Goal: Task Accomplishment & Management: Complete application form

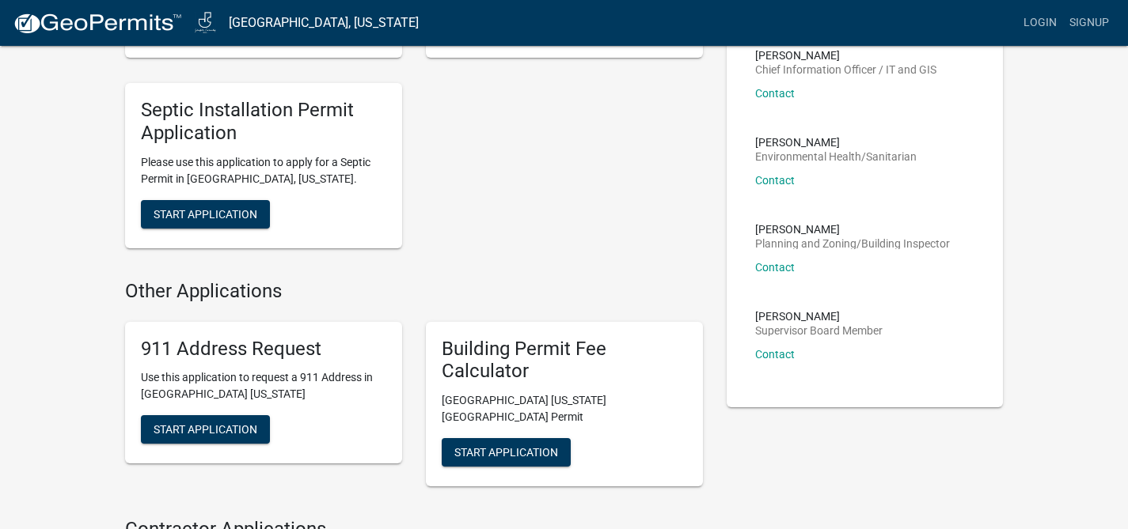
scroll to position [623, 0]
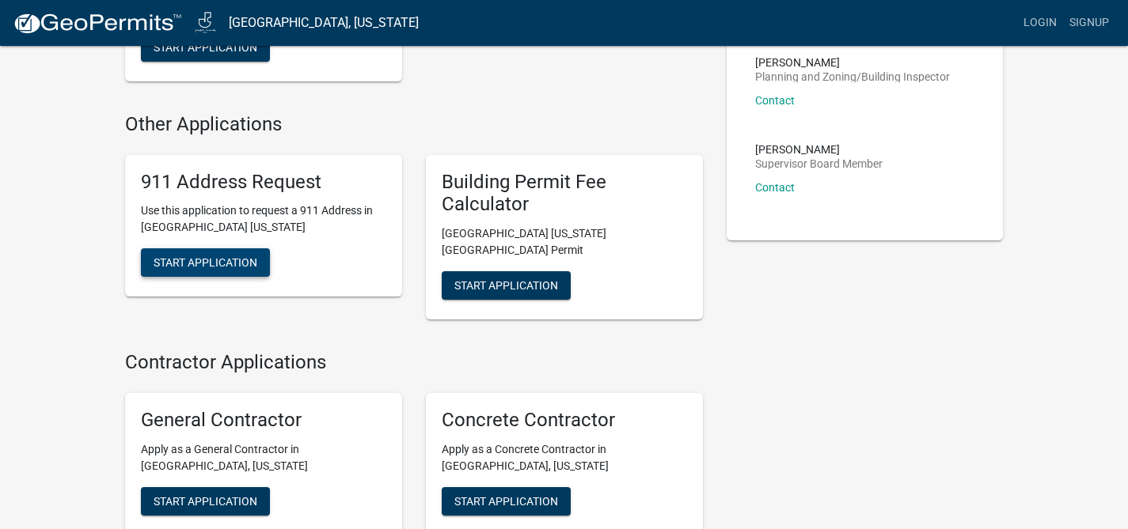
click at [203, 256] on span "Start Application" at bounding box center [206, 262] width 104 height 13
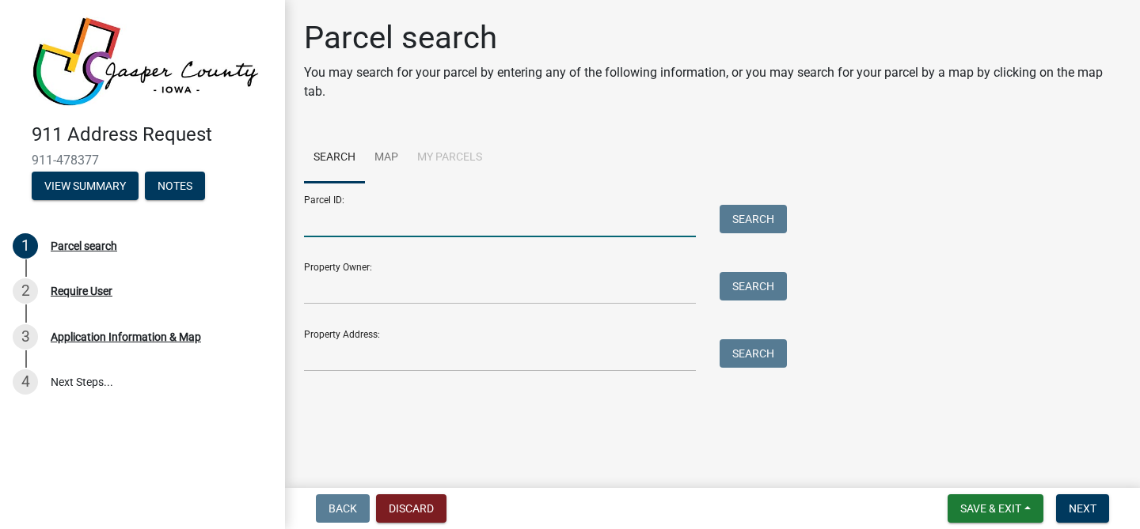
click at [485, 220] on input "Parcel ID:" at bounding box center [500, 221] width 392 height 32
paste input "0207376002"
type input "0207376002"
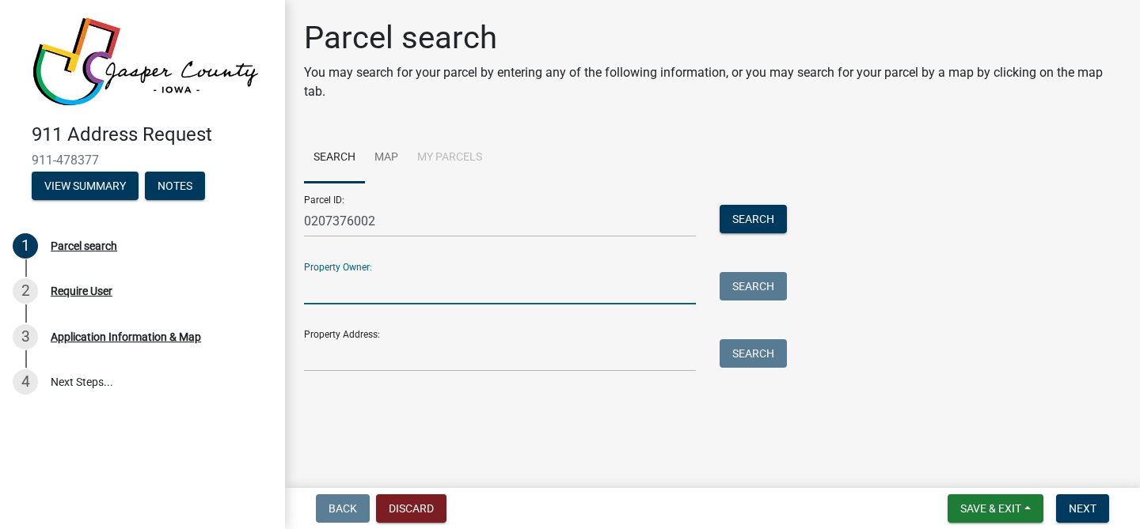
click at [501, 279] on input "Property Owner:" at bounding box center [500, 288] width 392 height 32
click at [372, 290] on input "Property Owner:" at bounding box center [500, 288] width 392 height 32
click at [438, 284] on input "ASRE LLC" at bounding box center [500, 288] width 392 height 32
type input "ASRE LLC"
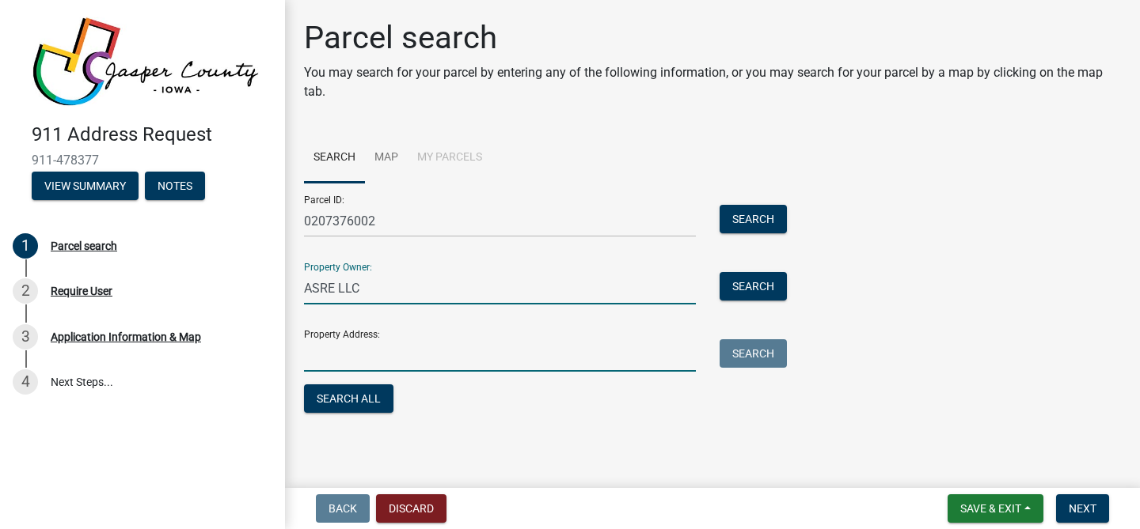
click at [413, 360] on input "Property Address:" at bounding box center [500, 356] width 392 height 32
click at [435, 290] on input "ASRE LLC" at bounding box center [500, 288] width 392 height 32
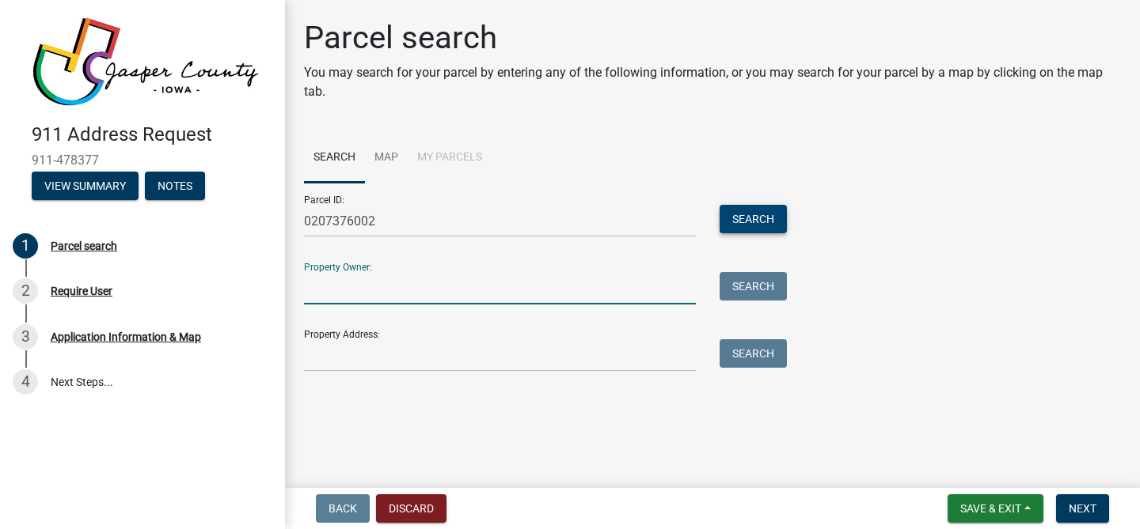
click at [743, 216] on button "Search" at bounding box center [752, 219] width 67 height 28
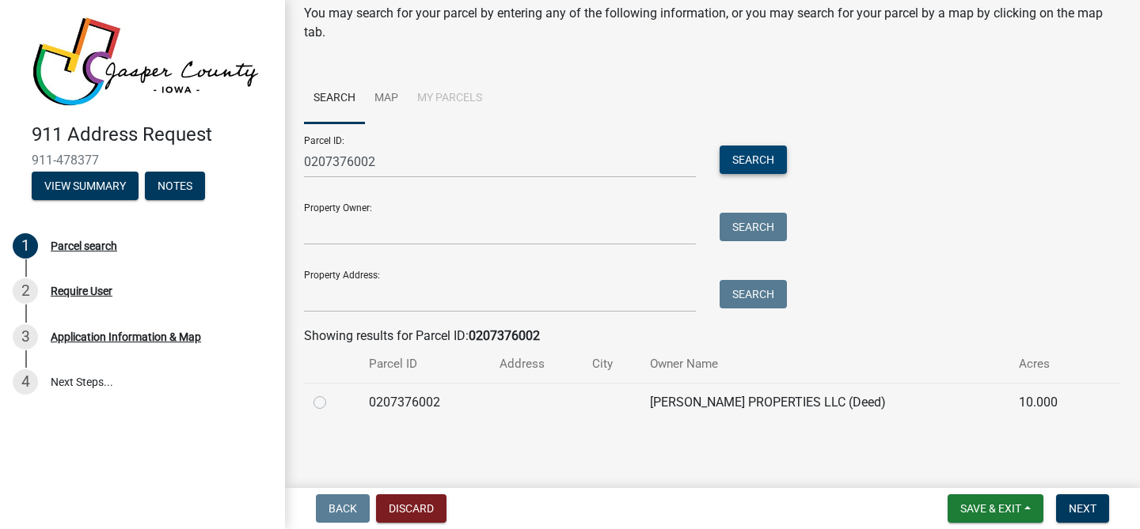
scroll to position [61, 0]
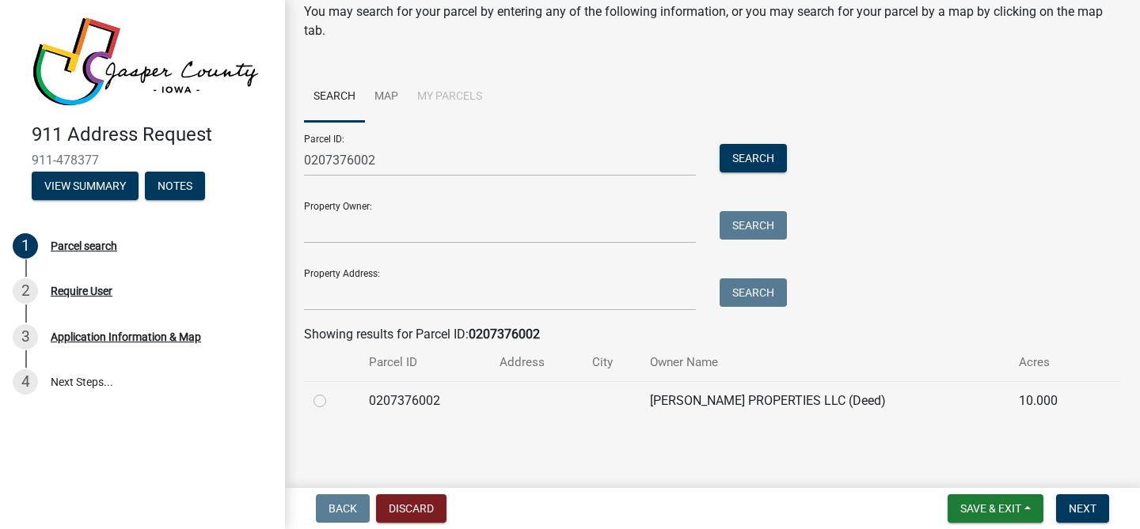
click at [302, 403] on div "Parcel search You may search for your parcel by entering any of the following i…" at bounding box center [712, 196] width 841 height 476
click at [332, 392] on label at bounding box center [332, 392] width 0 height 0
click at [332, 400] on input "radio" at bounding box center [337, 397] width 10 height 10
radio input "true"
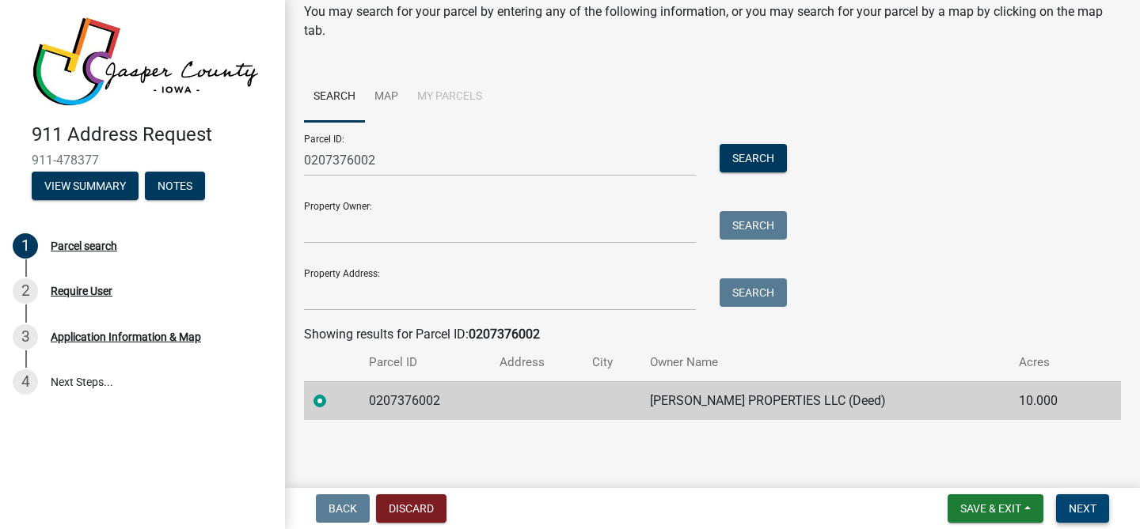
click at [1084, 514] on span "Next" at bounding box center [1082, 509] width 28 height 13
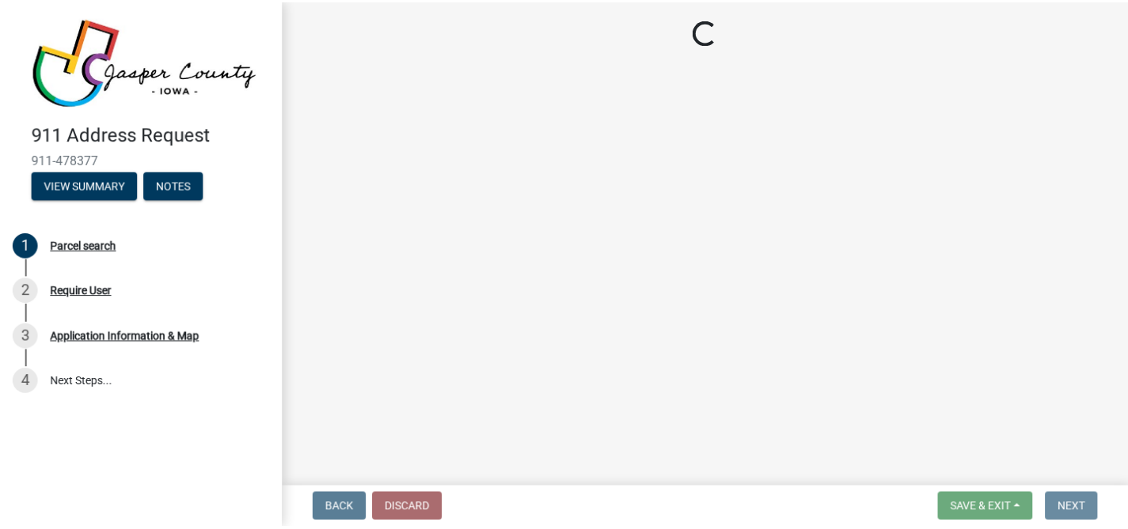
scroll to position [0, 0]
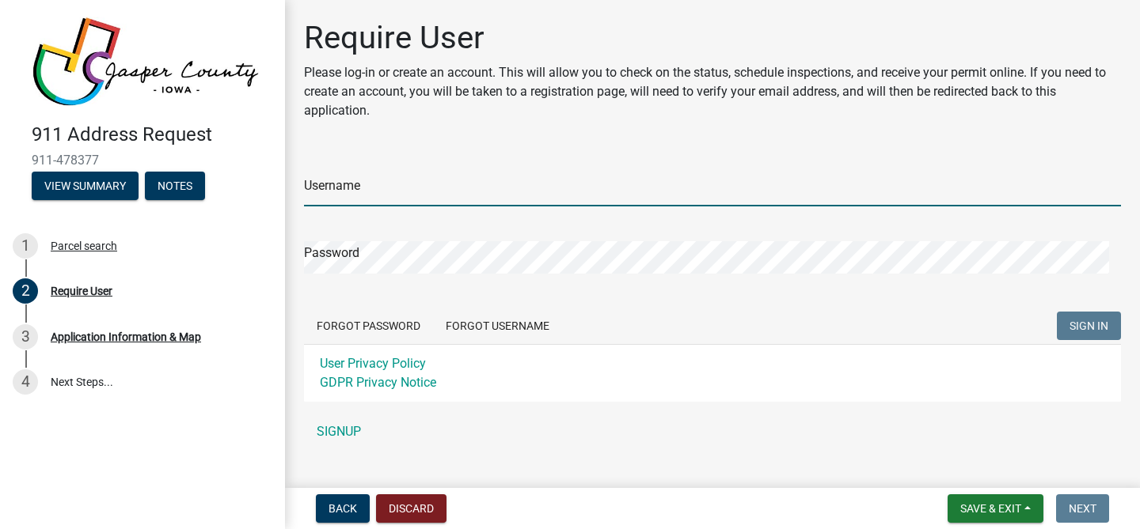
click at [527, 193] on input "Username" at bounding box center [712, 190] width 817 height 32
click at [340, 433] on div "Username Password Forgot Password Forgot Username SIGN IN User Privacy Policy G…" at bounding box center [712, 300] width 817 height 296
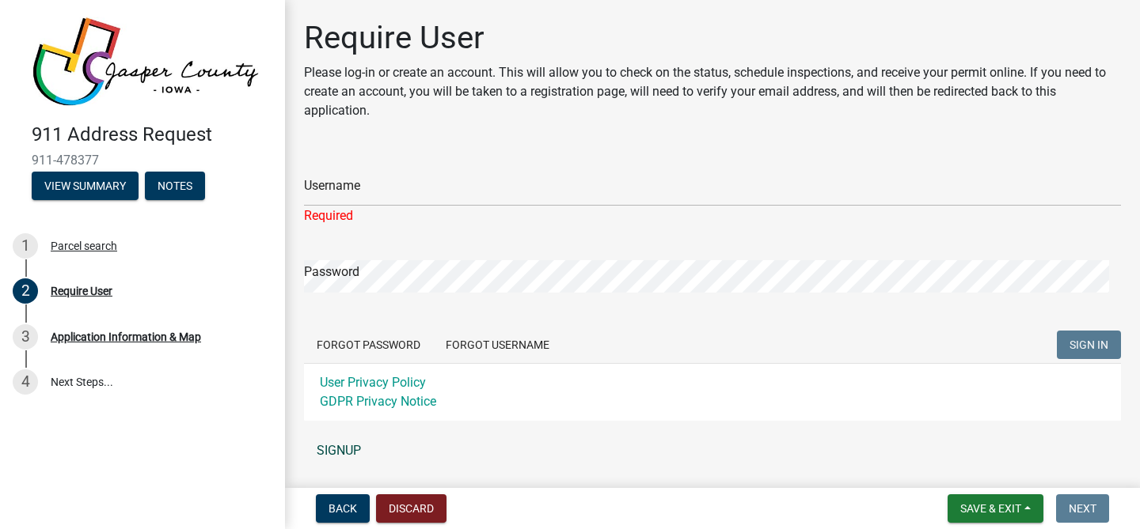
click at [357, 451] on link "SIGNUP" at bounding box center [712, 451] width 817 height 32
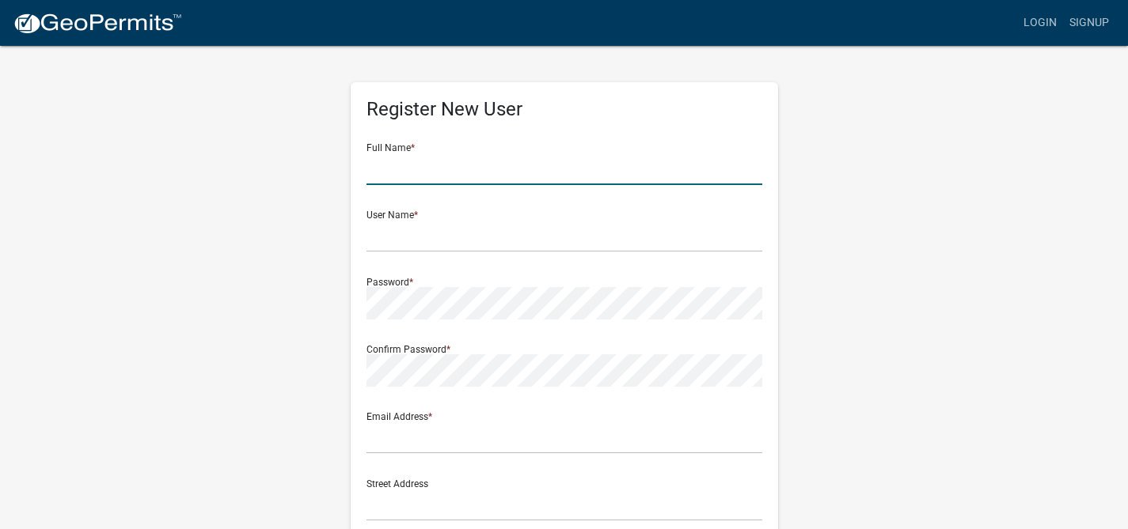
click at [430, 160] on input "text" at bounding box center [564, 169] width 396 height 32
type input "[PERSON_NAME]"
type input "[EMAIL_ADDRESS][DOMAIN_NAME]"
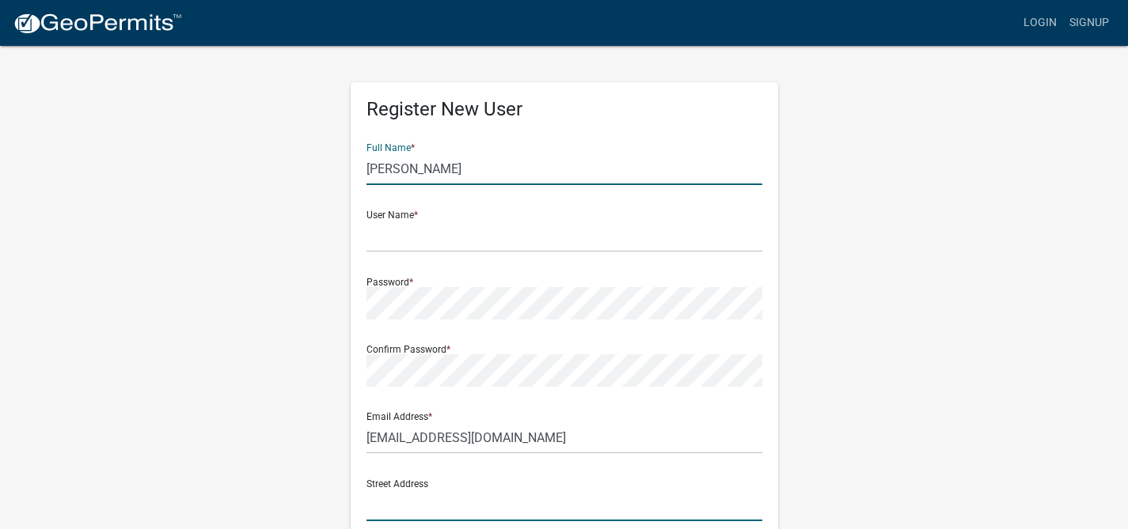
type input "[STREET_ADDRESS]"
type input "[PERSON_NAME]"
type input "IA"
type input "50035"
type input "5159439797"
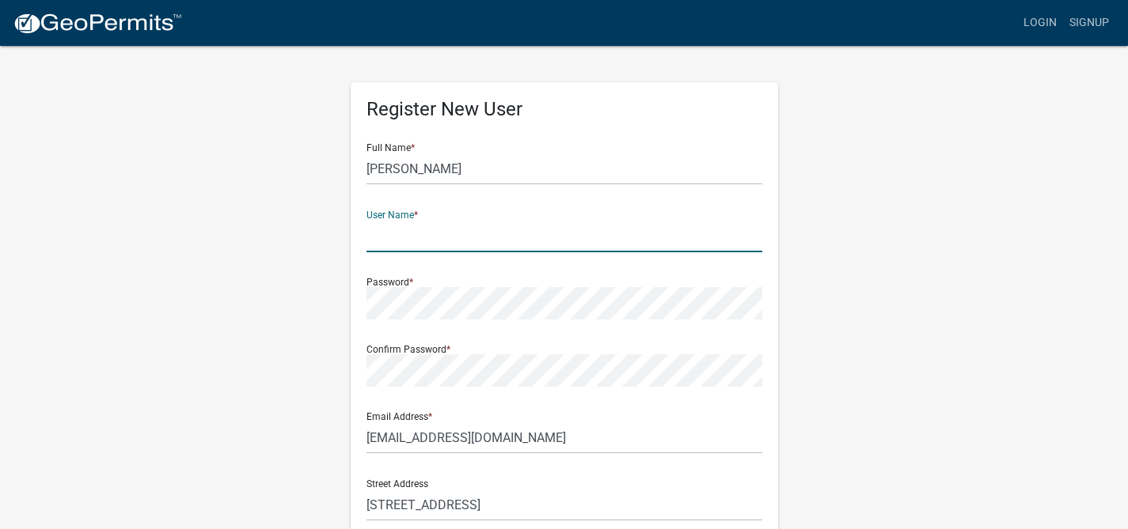
click at [491, 245] on input "text" at bounding box center [564, 236] width 396 height 32
type input "ajsully66"
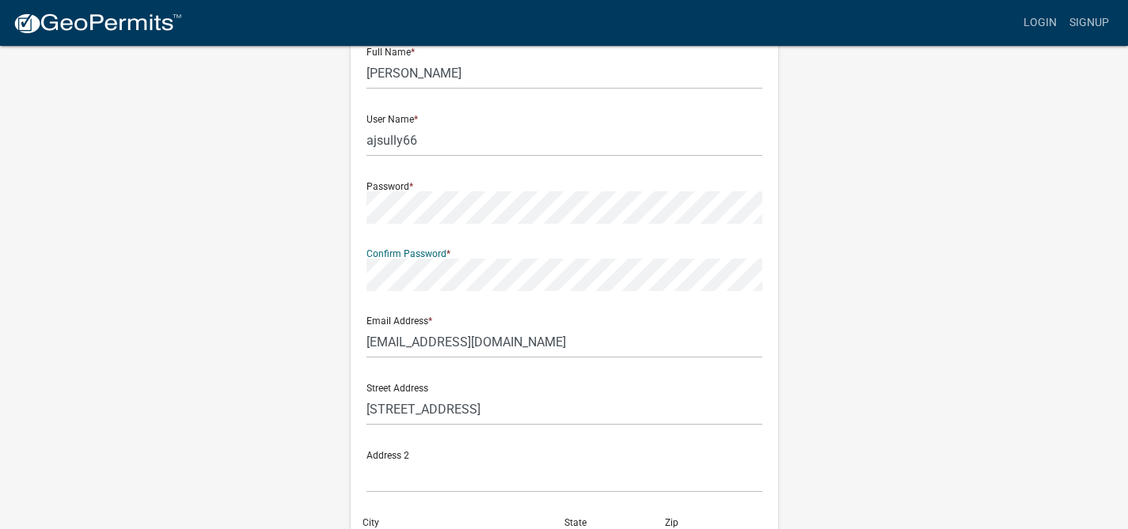
scroll to position [162, 0]
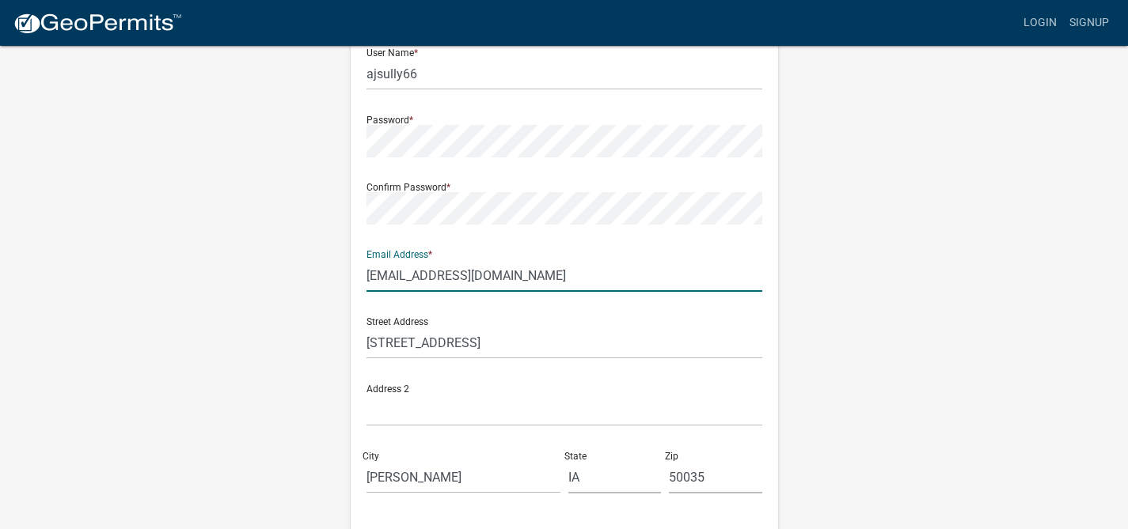
click at [433, 283] on input "[EMAIL_ADDRESS][DOMAIN_NAME]" at bounding box center [564, 276] width 396 height 32
type input "[EMAIL_ADDRESS][DOMAIN_NAME]"
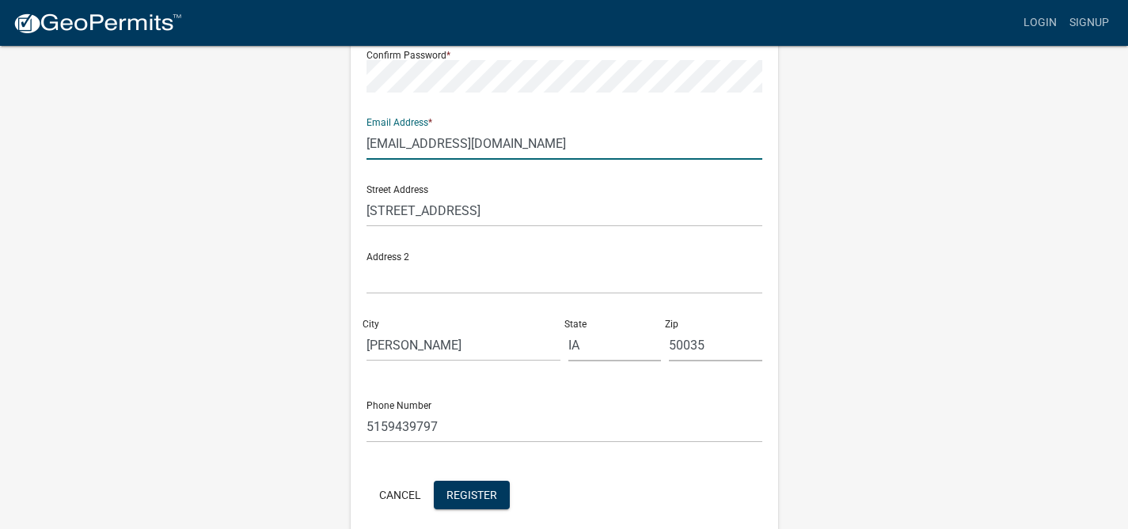
scroll to position [337, 0]
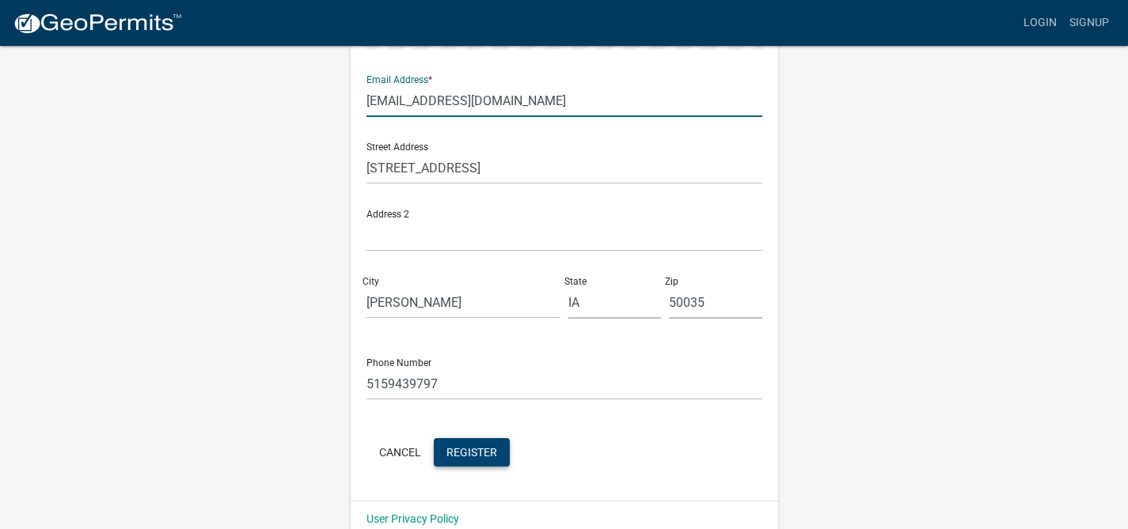
click at [473, 455] on span "Register" at bounding box center [471, 452] width 51 height 13
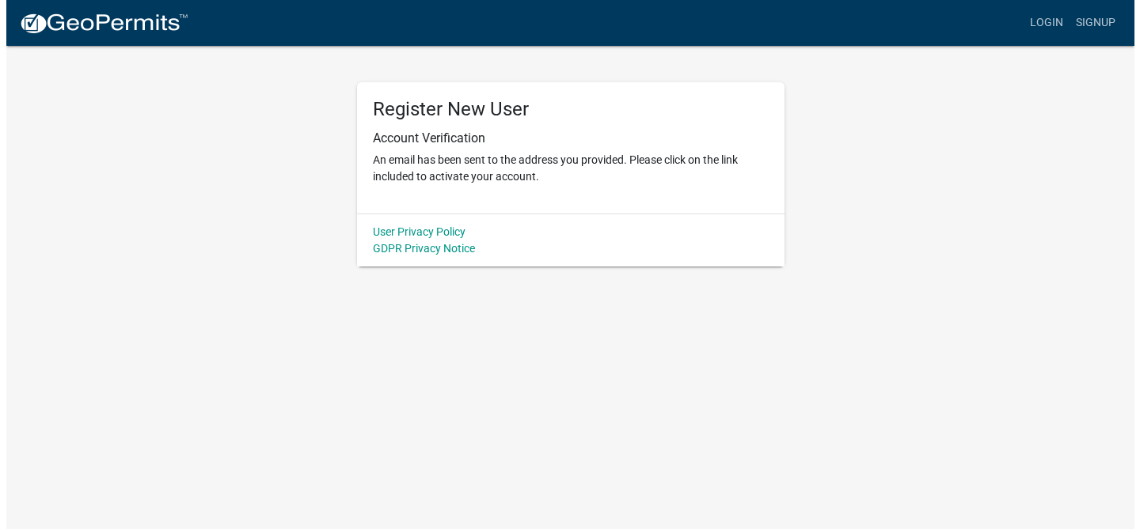
scroll to position [0, 0]
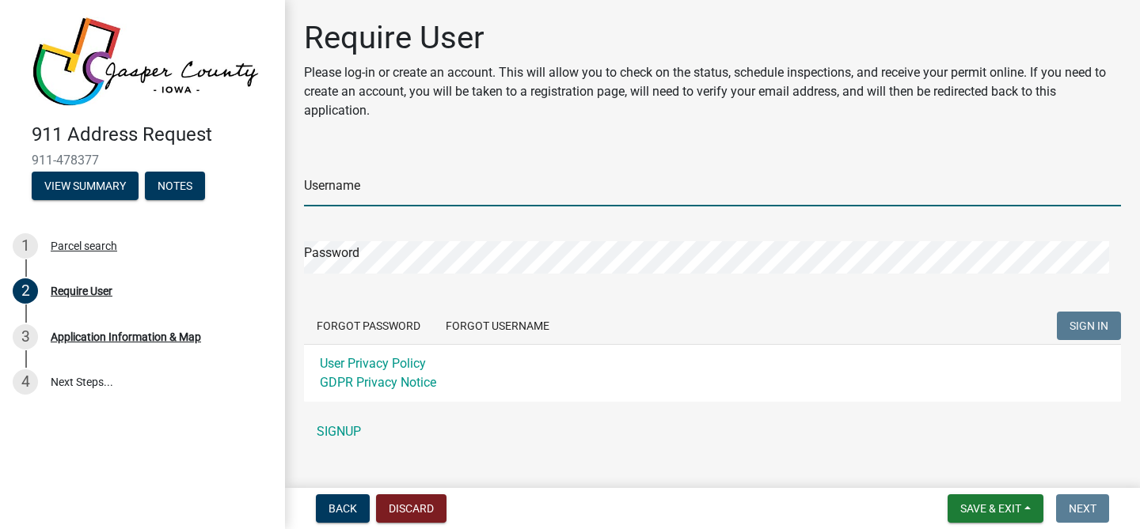
click at [555, 205] on input "Username" at bounding box center [712, 190] width 817 height 32
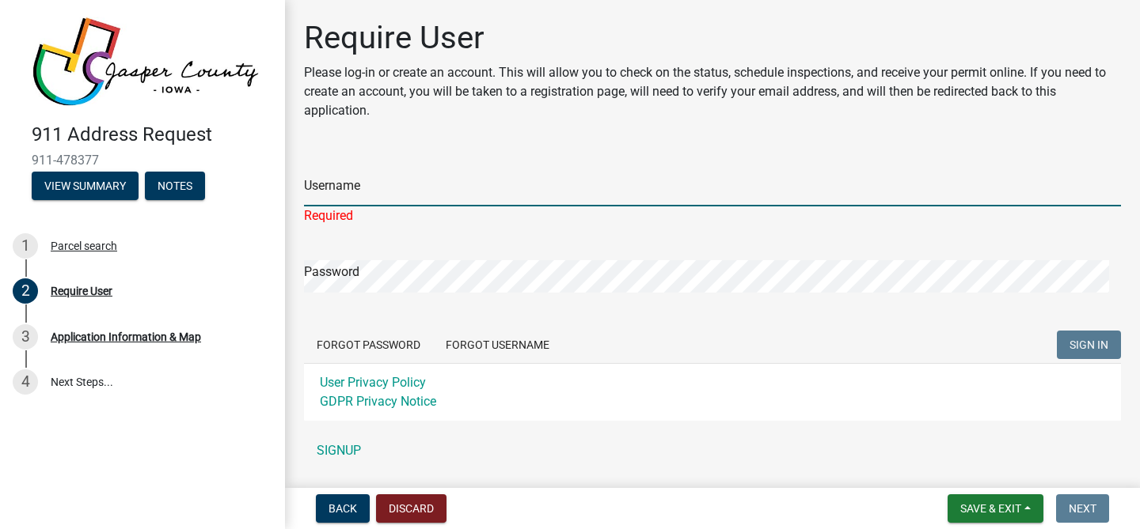
type input "ajsully66"
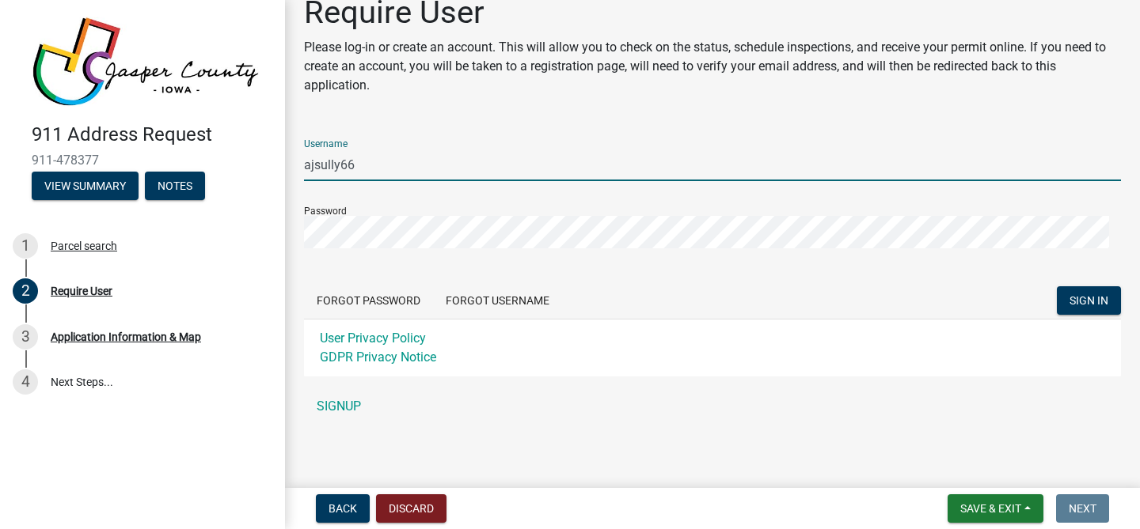
scroll to position [28, 0]
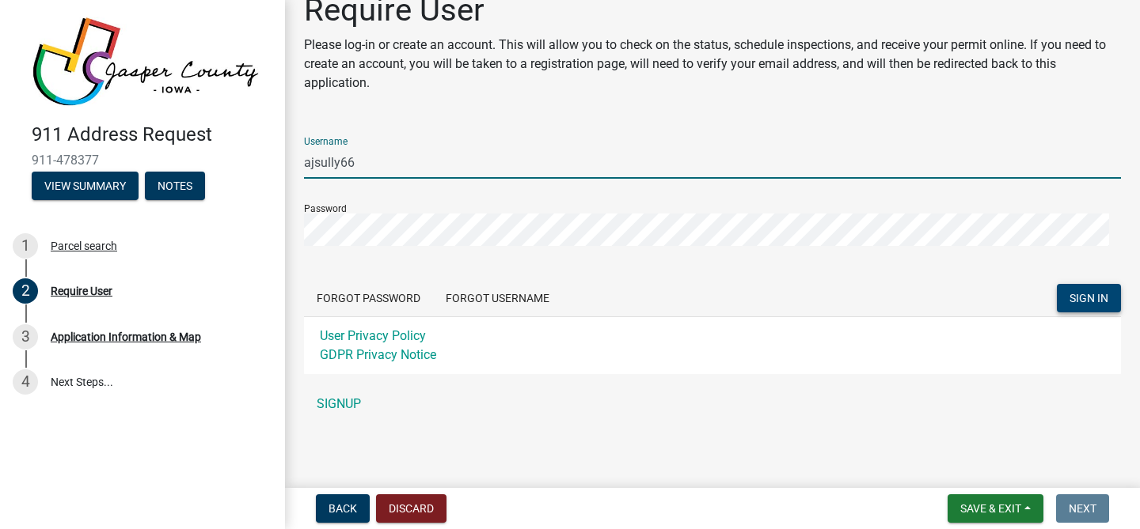
click at [1076, 300] on span "SIGN IN" at bounding box center [1088, 298] width 39 height 13
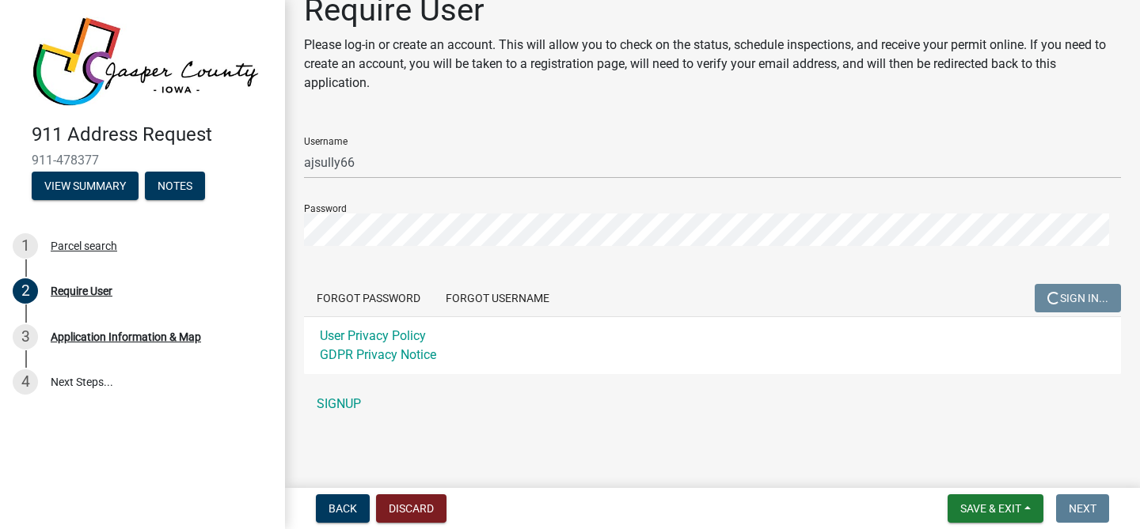
scroll to position [0, 0]
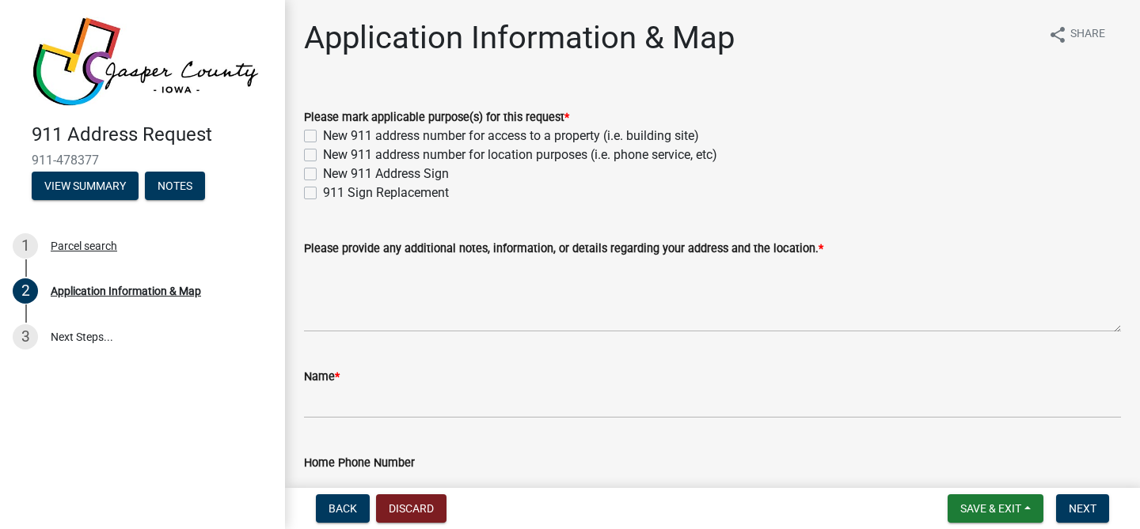
click at [488, 139] on label "New 911 address number for access to a property (i.e. building site)" at bounding box center [511, 136] width 376 height 19
click at [333, 137] on input "New 911 address number for access to a property (i.e. building site)" at bounding box center [328, 132] width 10 height 10
checkbox input "true"
checkbox input "false"
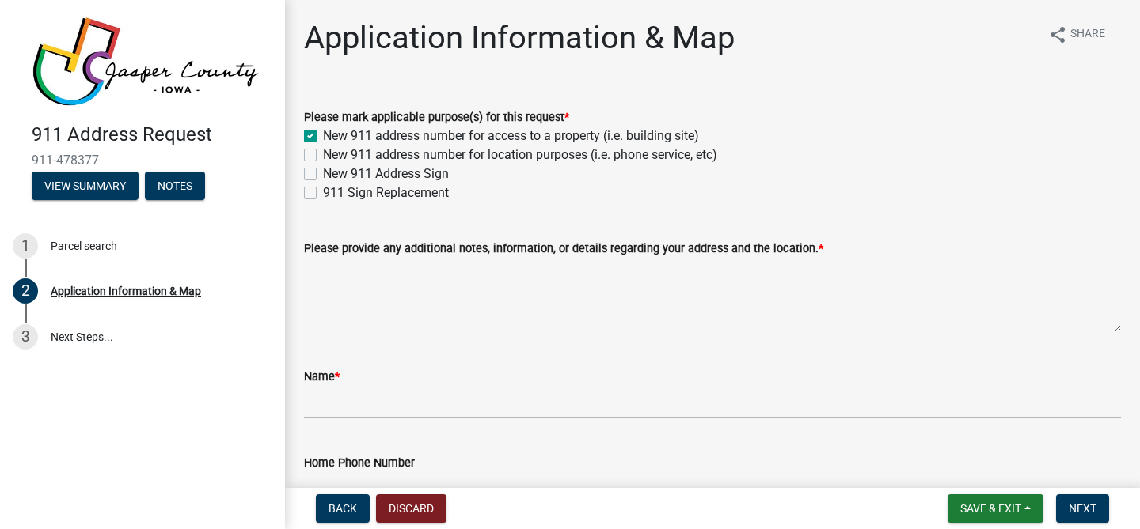
checkbox input "false"
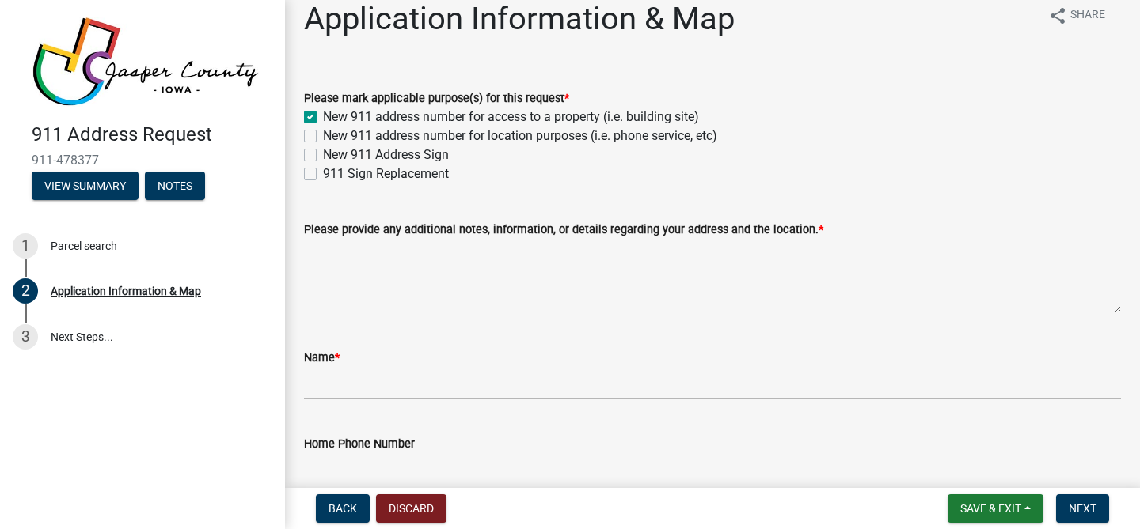
scroll to position [19, 0]
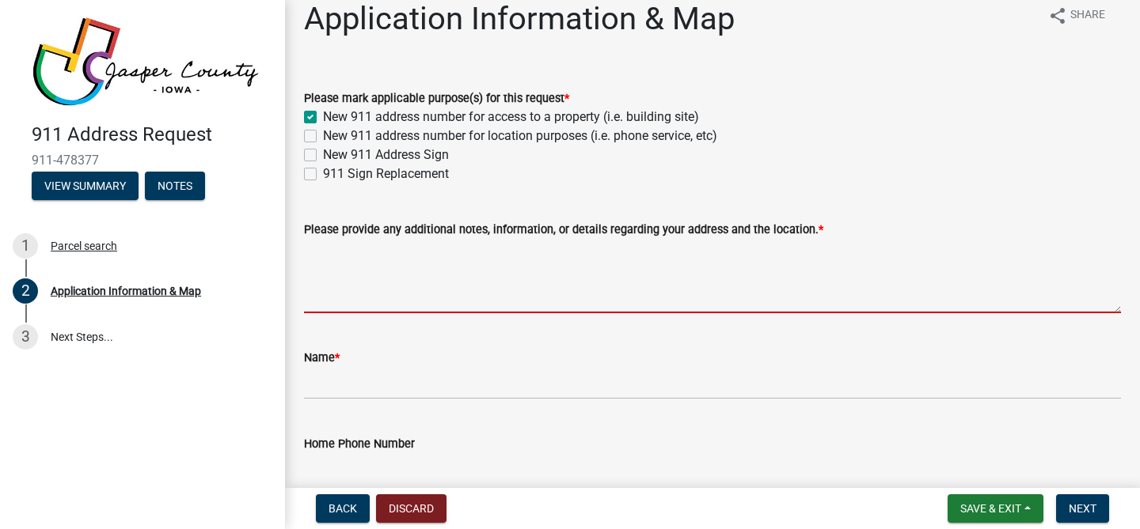
click at [467, 295] on textarea "Please provide any additional notes, information, or details regarding your add…" at bounding box center [712, 276] width 817 height 74
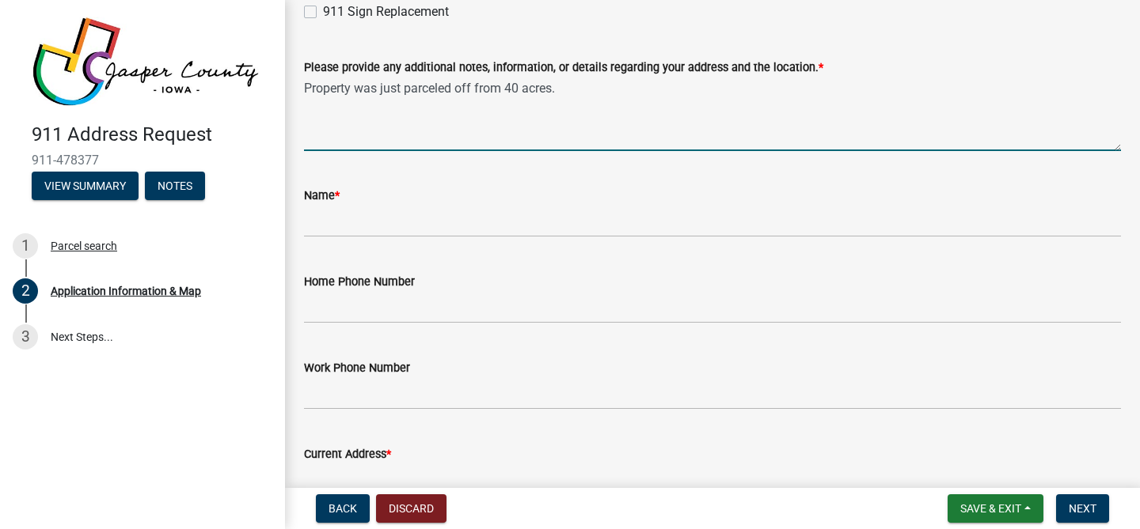
scroll to position [95, 0]
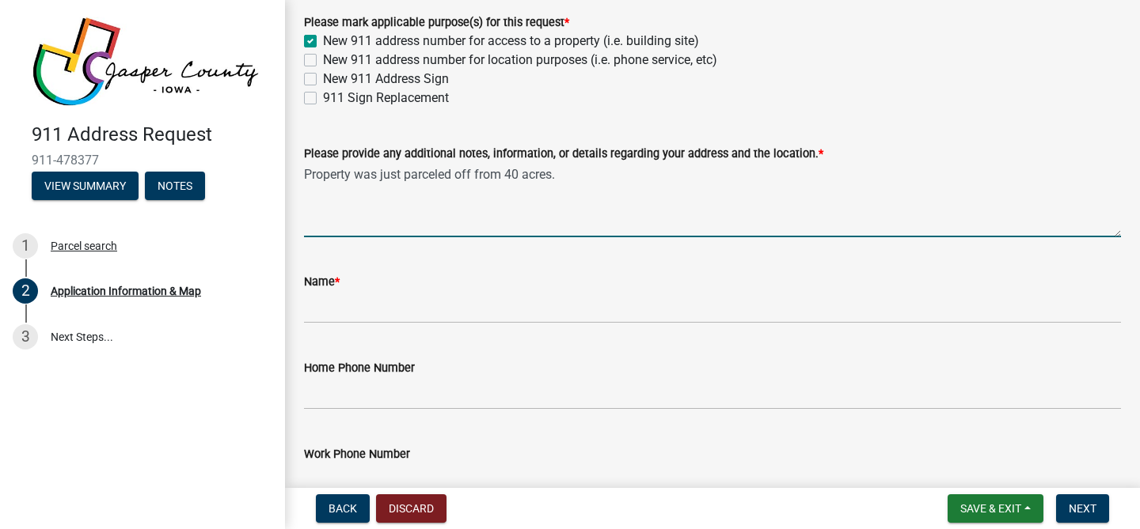
type textarea "Property was just parceled off from 40 acres."
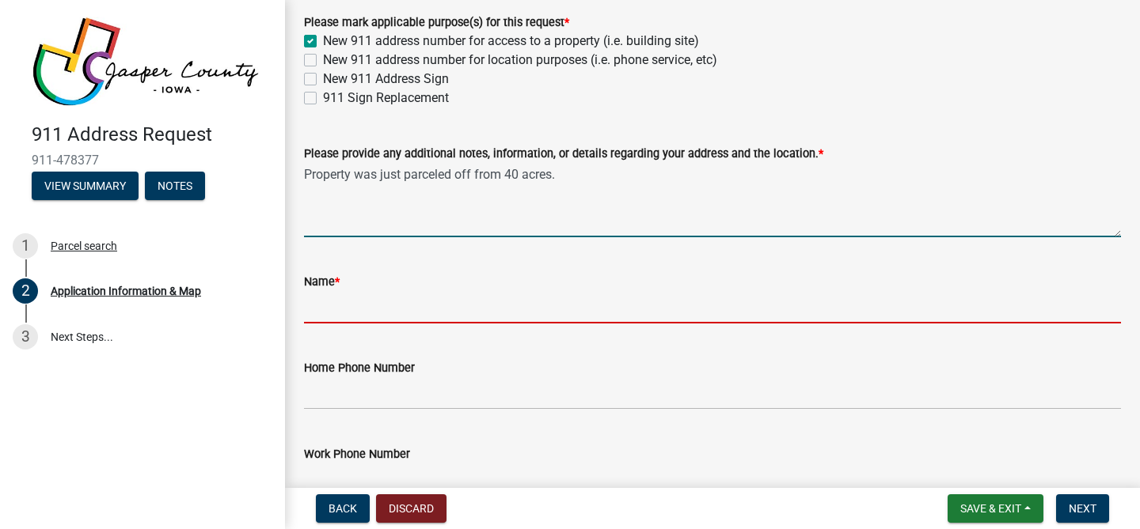
click at [387, 291] on input "Name *" at bounding box center [712, 307] width 817 height 32
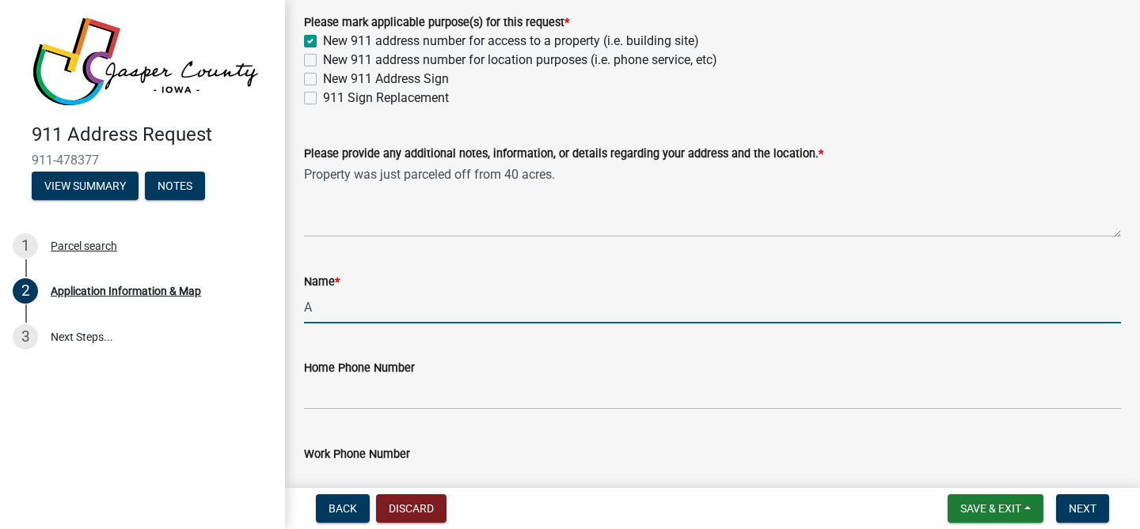
type input "[PERSON_NAME]"
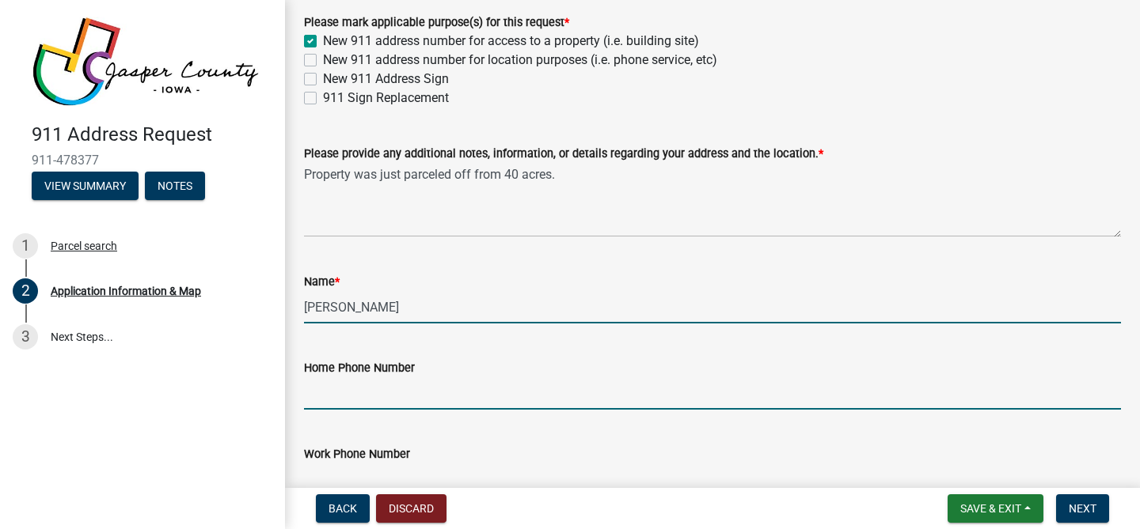
type input "5159439797"
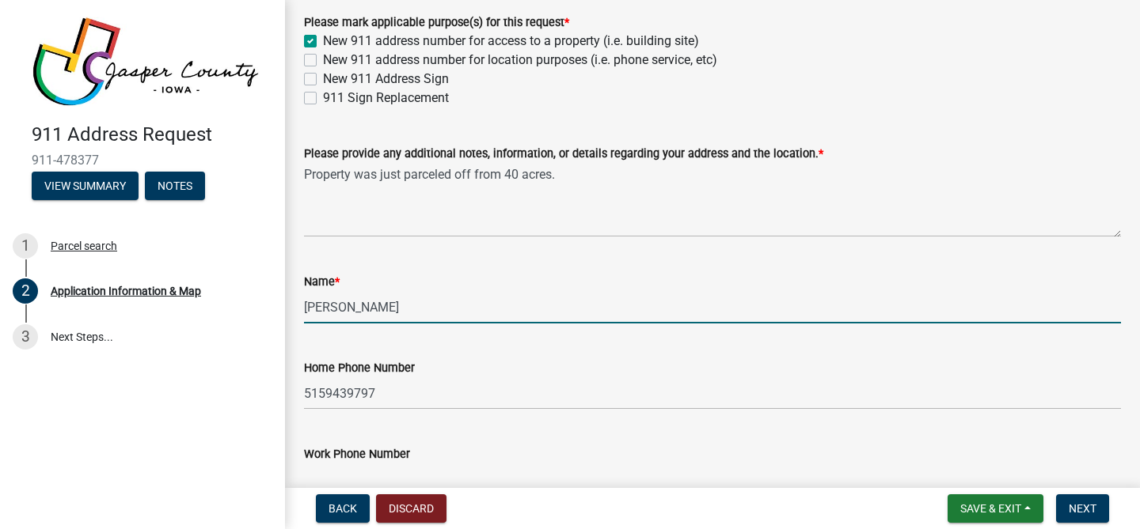
type input "[STREET_ADDRESS]"
type input "[PERSON_NAME]"
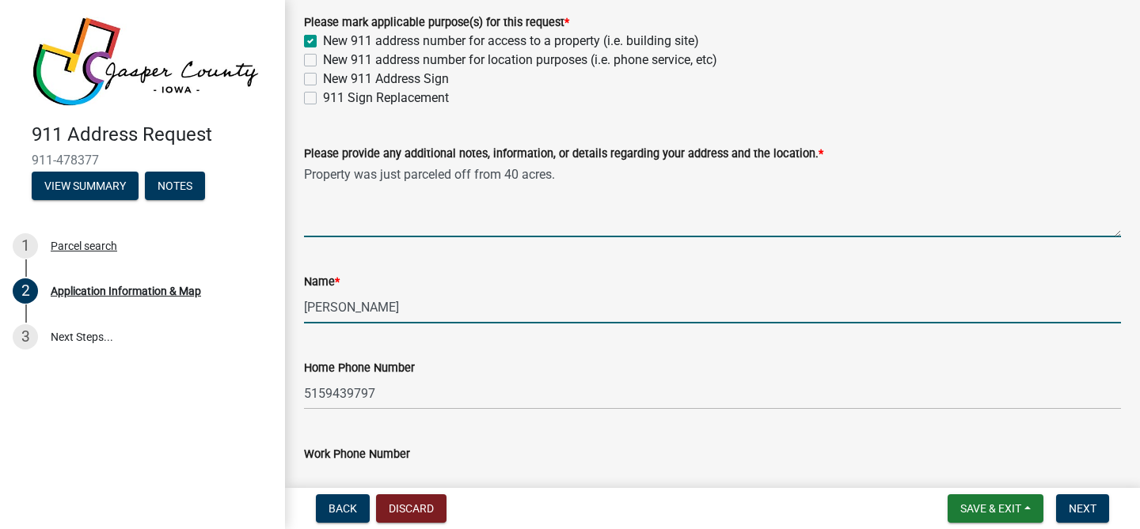
click at [601, 173] on textarea "Property was just parceled off from 40 acres." at bounding box center [712, 200] width 817 height 74
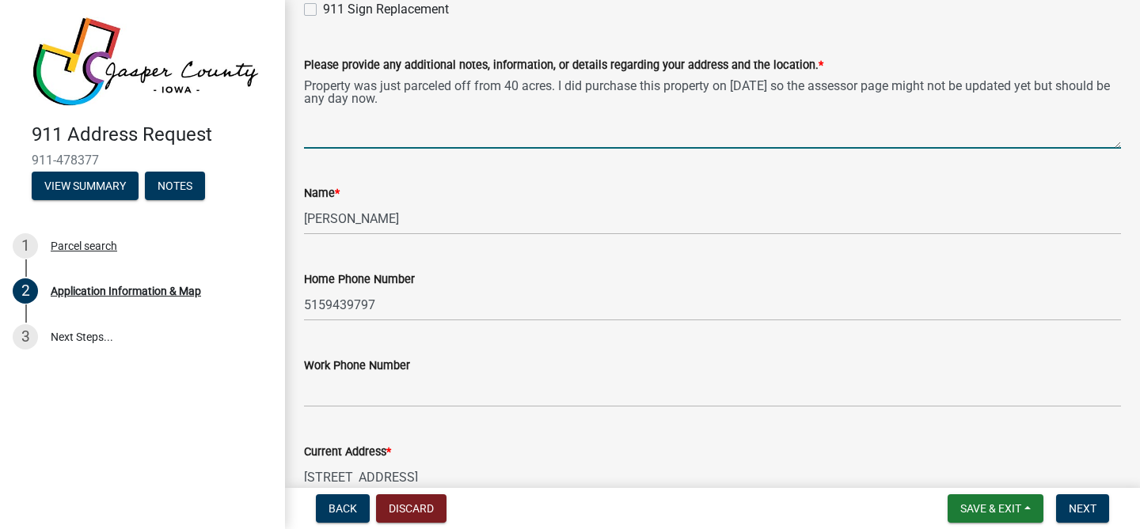
scroll to position [374, 0]
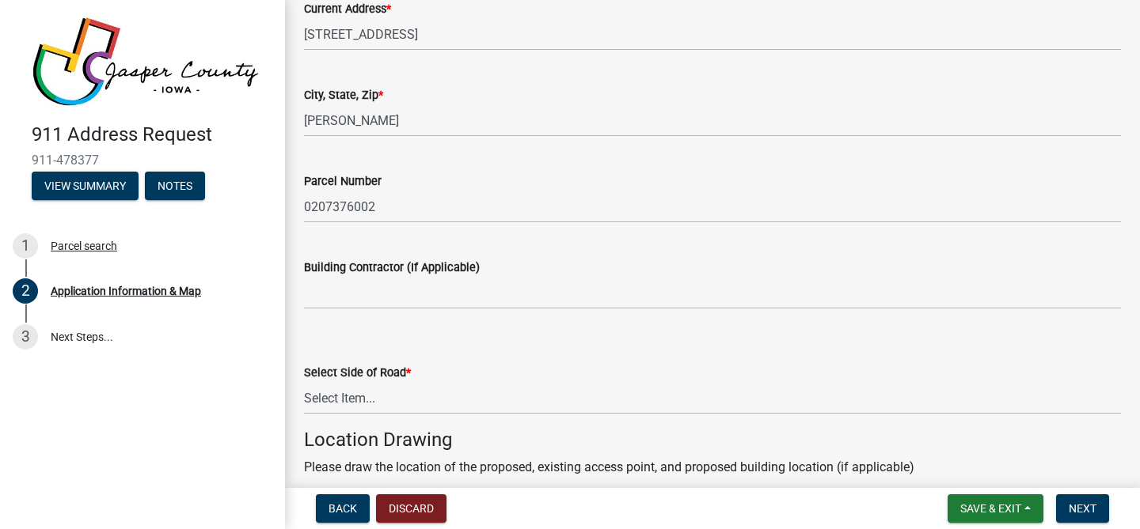
type textarea "Property was just parceled off from 40 acres. I did purchase this property on S…"
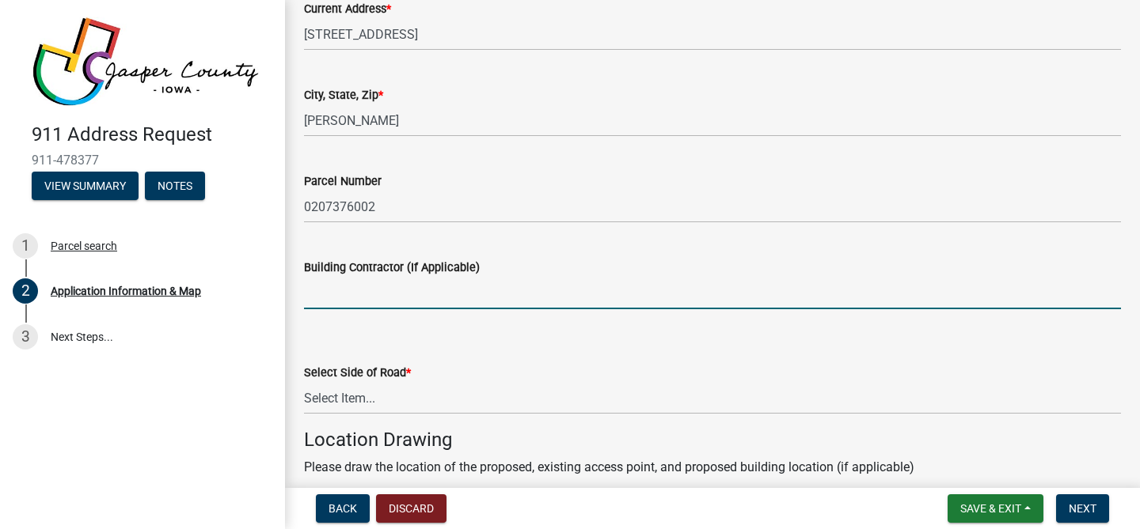
click at [474, 294] on input "Building Contractor (If Applicable)" at bounding box center [712, 293] width 817 height 32
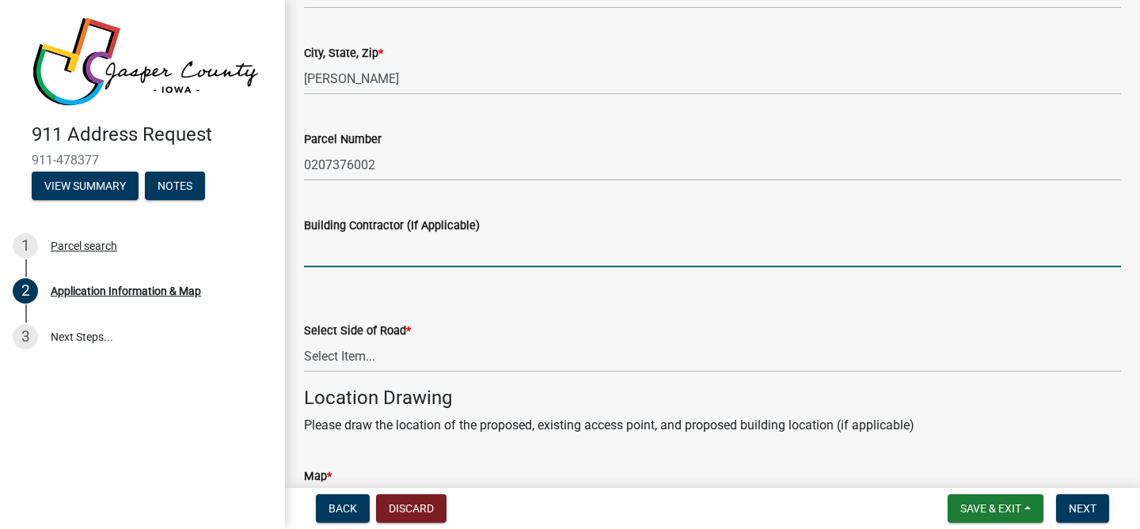
scroll to position [803, 0]
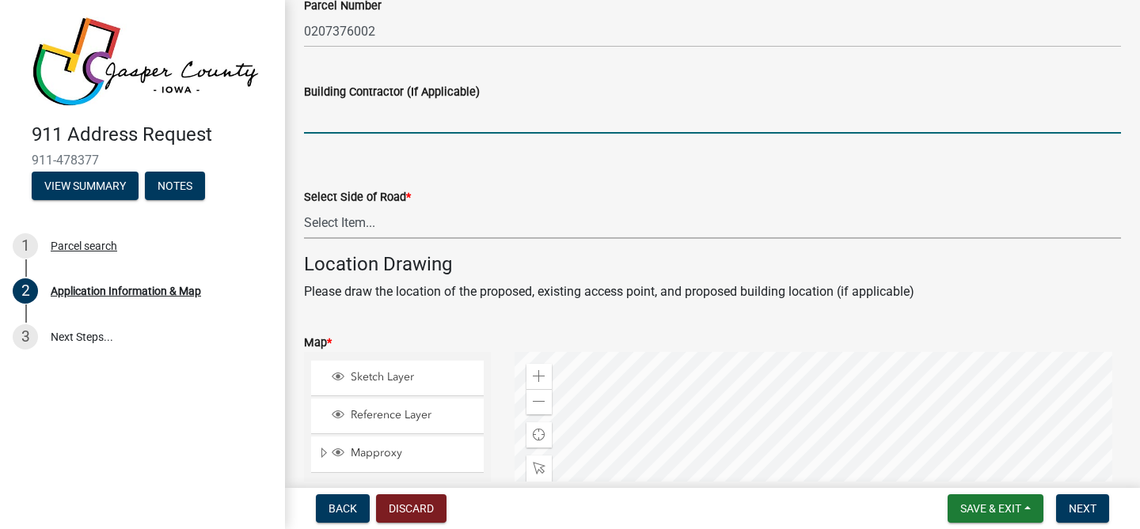
click at [457, 233] on select "Select Item... North South East West" at bounding box center [712, 223] width 817 height 32
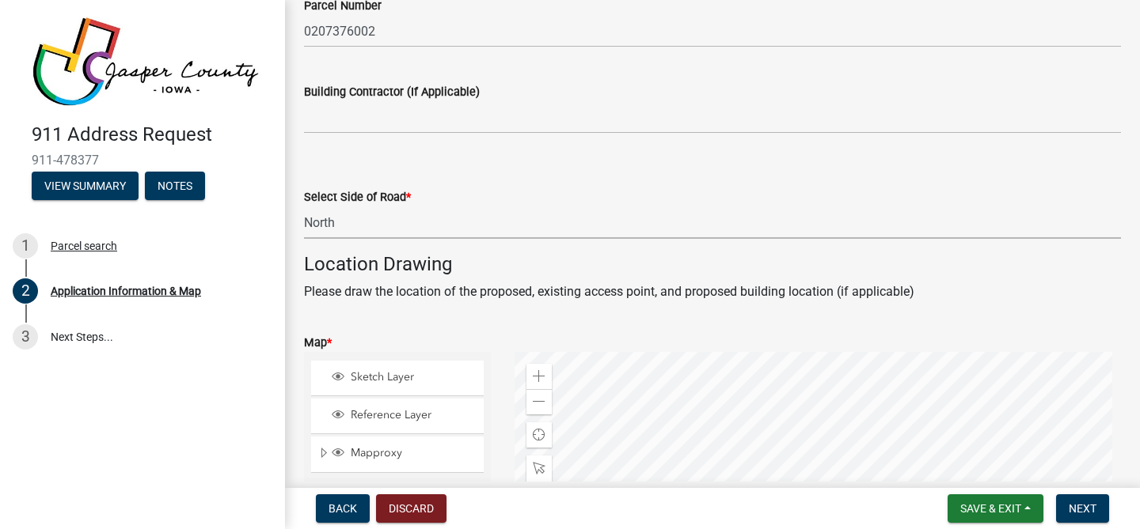
click at [304, 207] on select "Select Item... North South East West" at bounding box center [712, 223] width 817 height 32
select select "8c9f72c0-74df-4c4d-8cba-3f33558a5314"
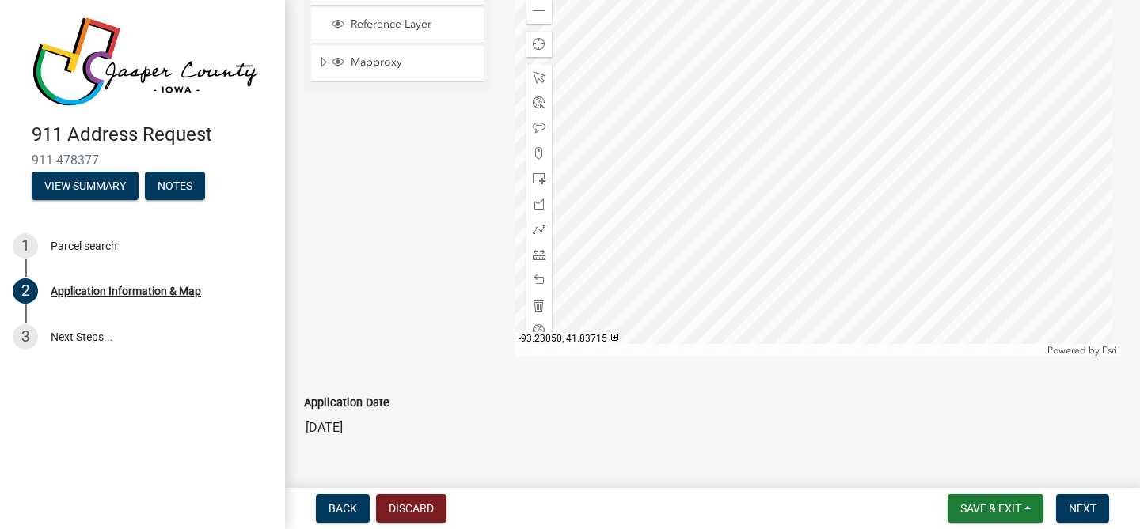
scroll to position [1230, 0]
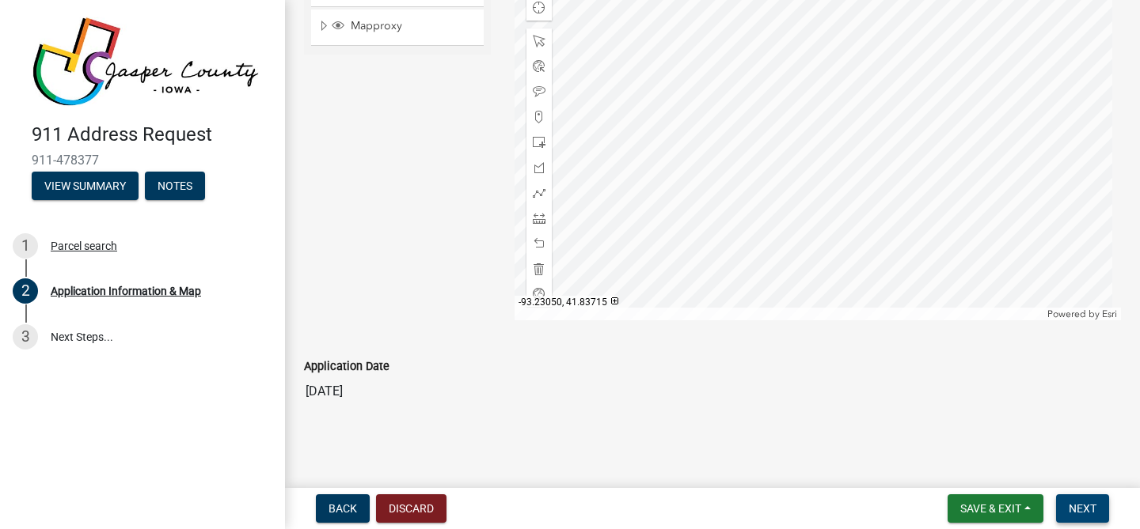
click at [1103, 507] on button "Next" at bounding box center [1082, 509] width 53 height 28
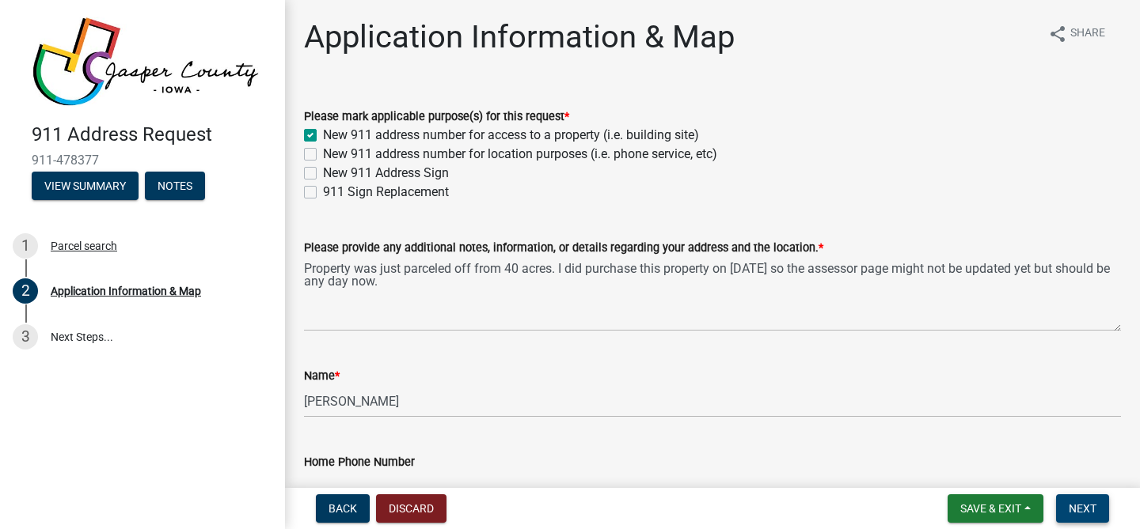
scroll to position [0, 0]
click at [1084, 507] on span "Next" at bounding box center [1082, 509] width 28 height 13
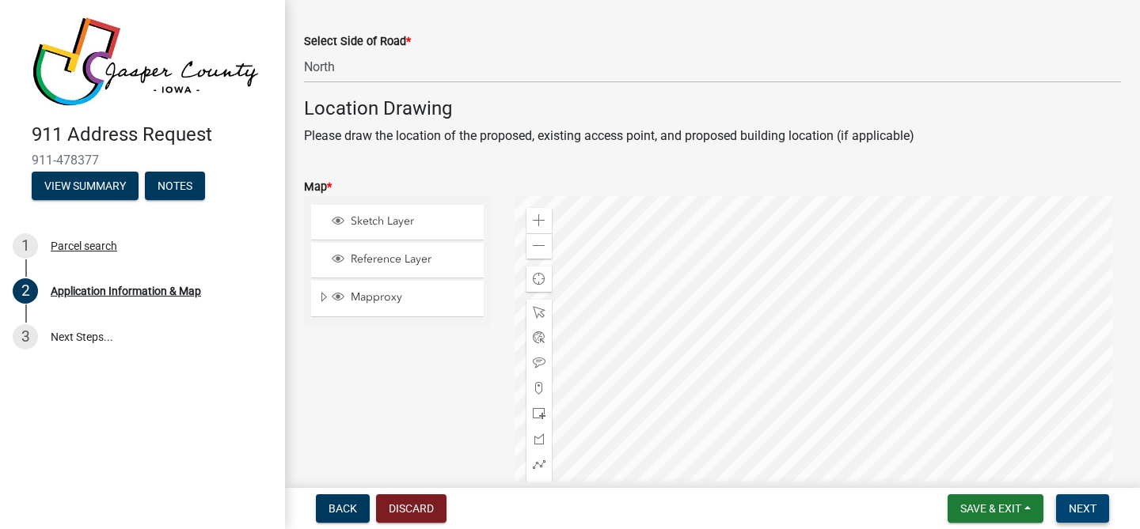
scroll to position [1000, 0]
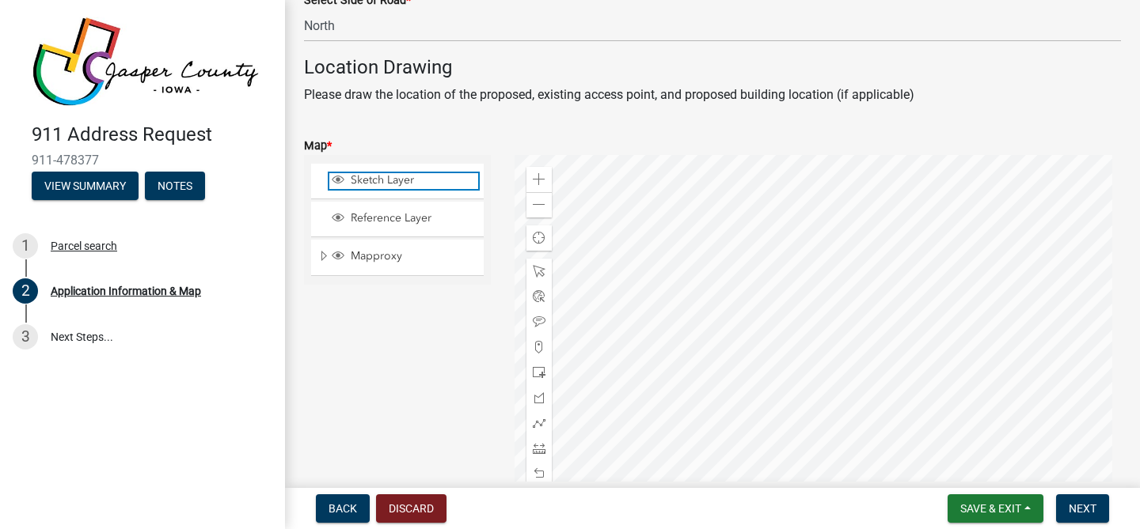
click at [378, 186] on span "Sketch Layer" at bounding box center [412, 180] width 131 height 14
click at [388, 181] on span "Sketch Layer" at bounding box center [412, 180] width 131 height 14
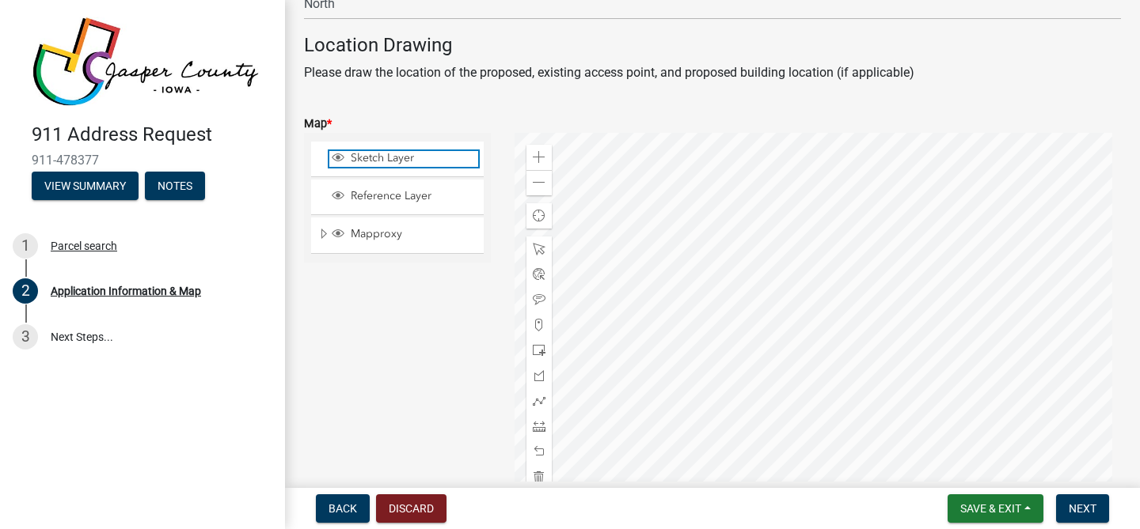
scroll to position [1081, 0]
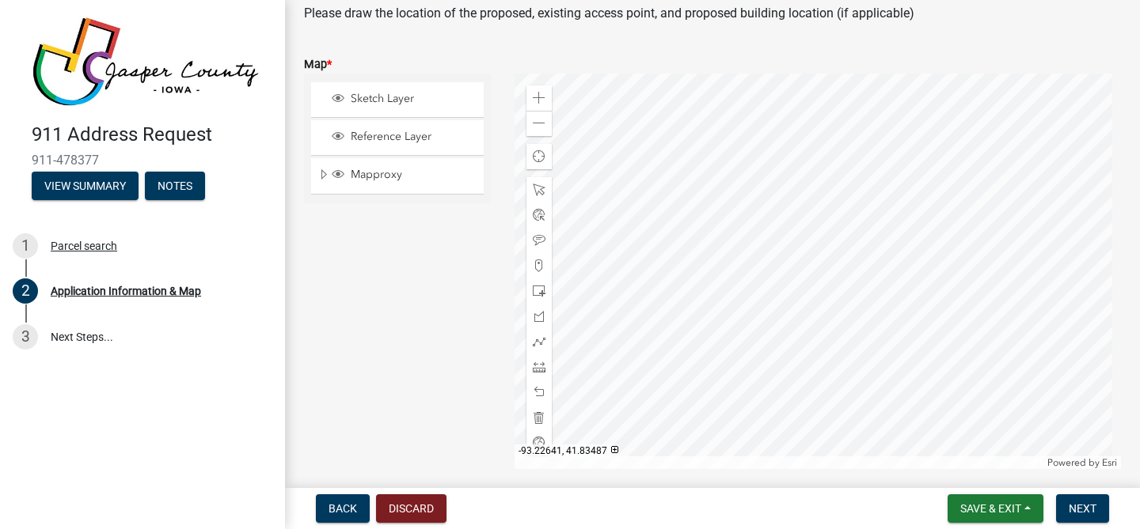
click at [795, 336] on div at bounding box center [817, 272] width 607 height 396
click at [799, 324] on div at bounding box center [817, 272] width 607 height 396
click at [775, 325] on div at bounding box center [817, 272] width 607 height 396
click at [400, 173] on span "Mapproxy" at bounding box center [412, 175] width 131 height 14
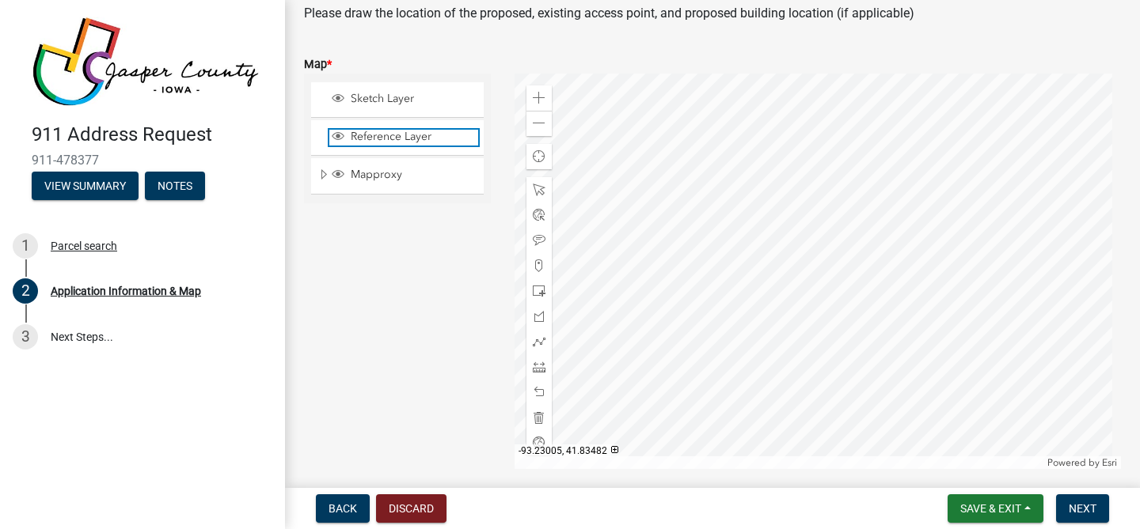
click at [400, 139] on span "Reference Layer" at bounding box center [412, 137] width 131 height 14
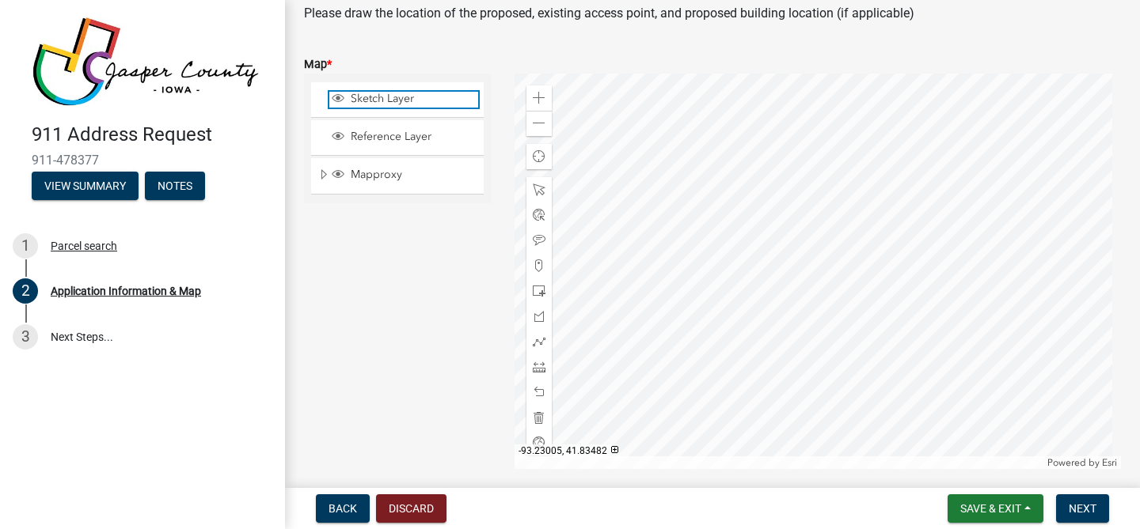
click at [404, 96] on span "Sketch Layer" at bounding box center [412, 99] width 131 height 14
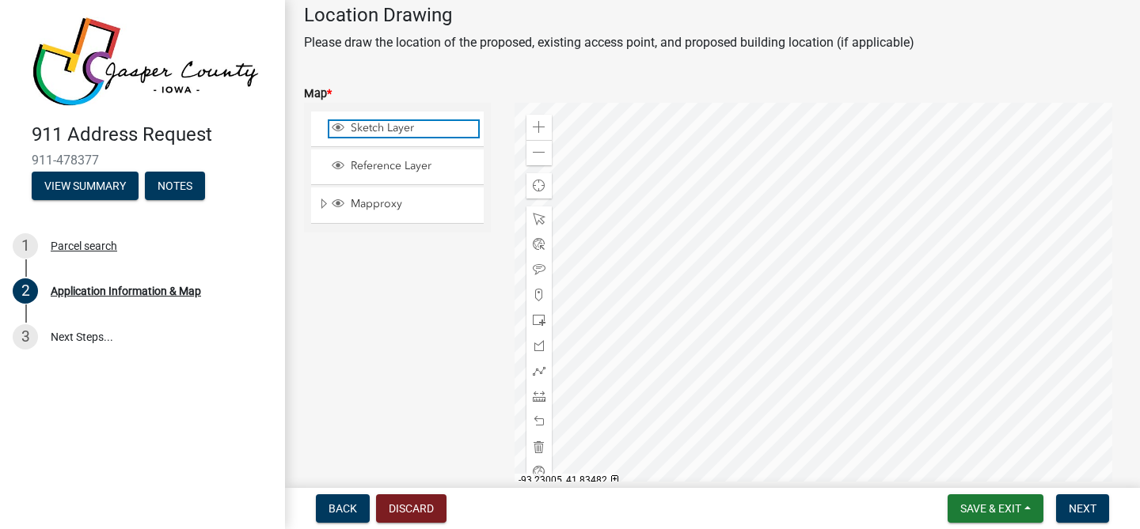
scroll to position [1051, 0]
click at [750, 411] on div at bounding box center [817, 302] width 607 height 396
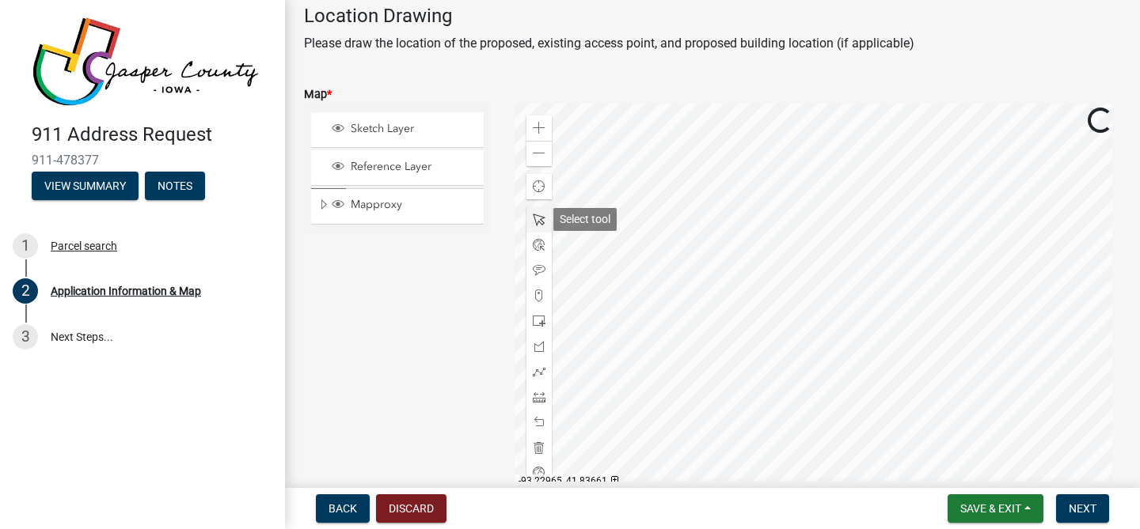
click at [536, 222] on span at bounding box center [539, 220] width 13 height 13
click at [759, 412] on div at bounding box center [817, 302] width 607 height 396
click at [533, 297] on span at bounding box center [539, 296] width 13 height 13
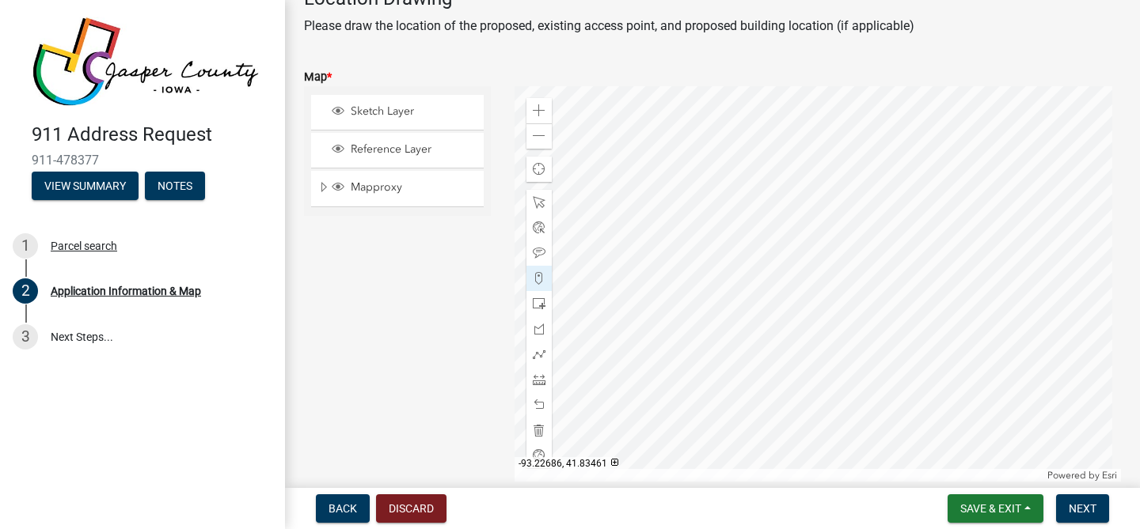
click at [744, 403] on div at bounding box center [817, 284] width 607 height 396
click at [744, 405] on div at bounding box center [817, 284] width 607 height 396
click at [1084, 509] on span "Next" at bounding box center [1082, 509] width 28 height 13
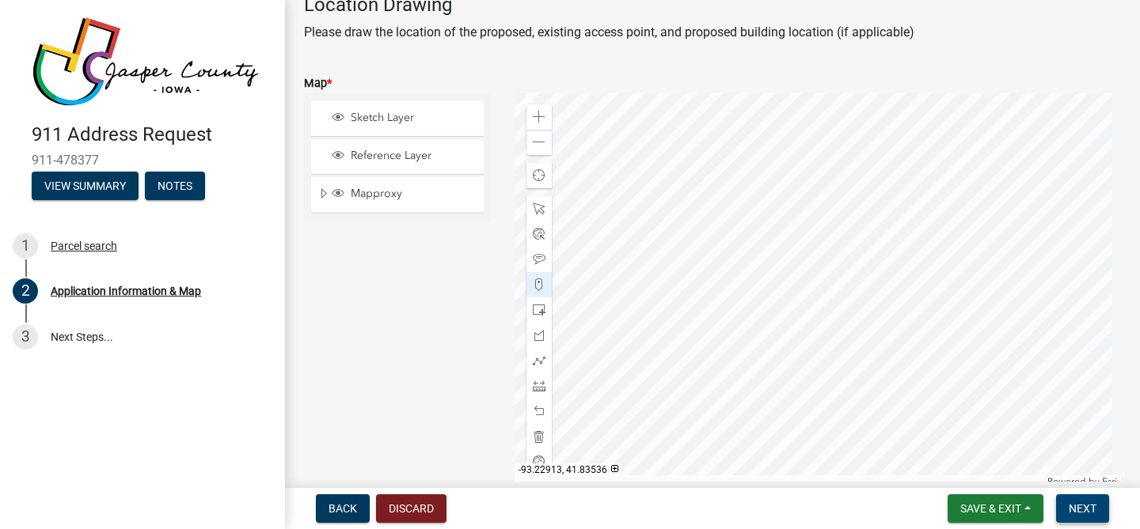
scroll to position [1071, 0]
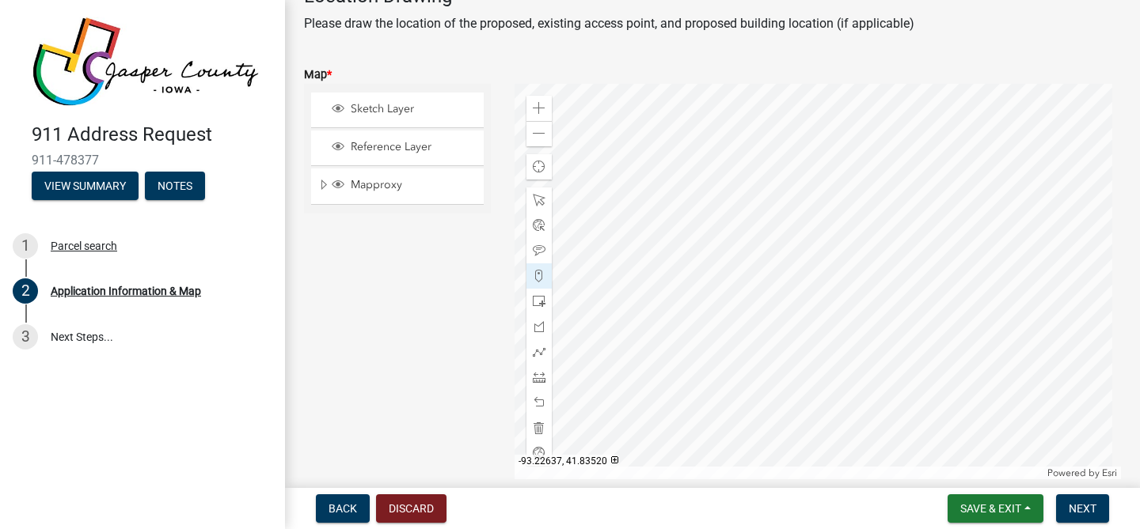
click at [777, 336] on div at bounding box center [817, 282] width 607 height 396
click at [1087, 510] on span "Next" at bounding box center [1082, 509] width 28 height 13
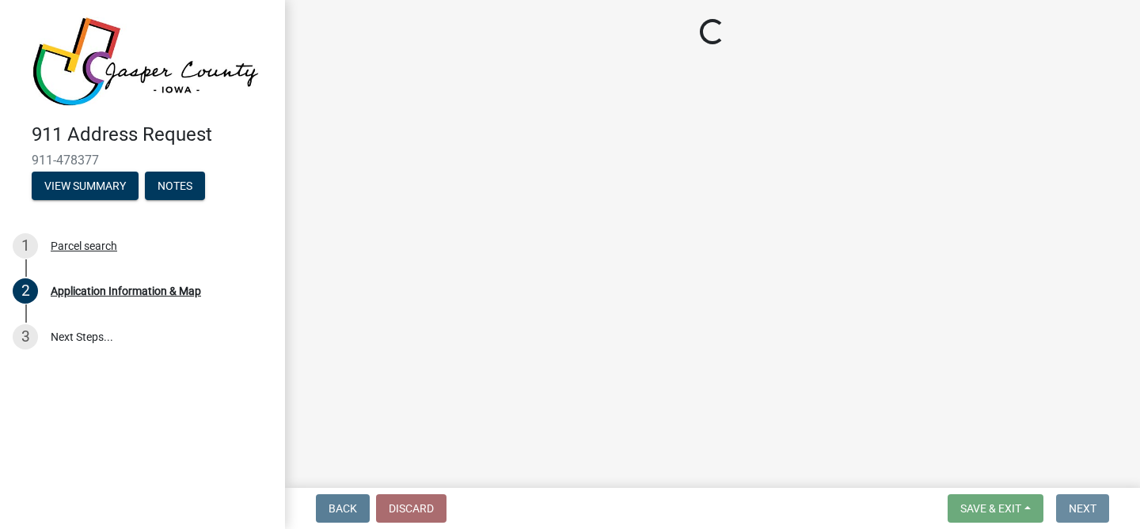
scroll to position [0, 0]
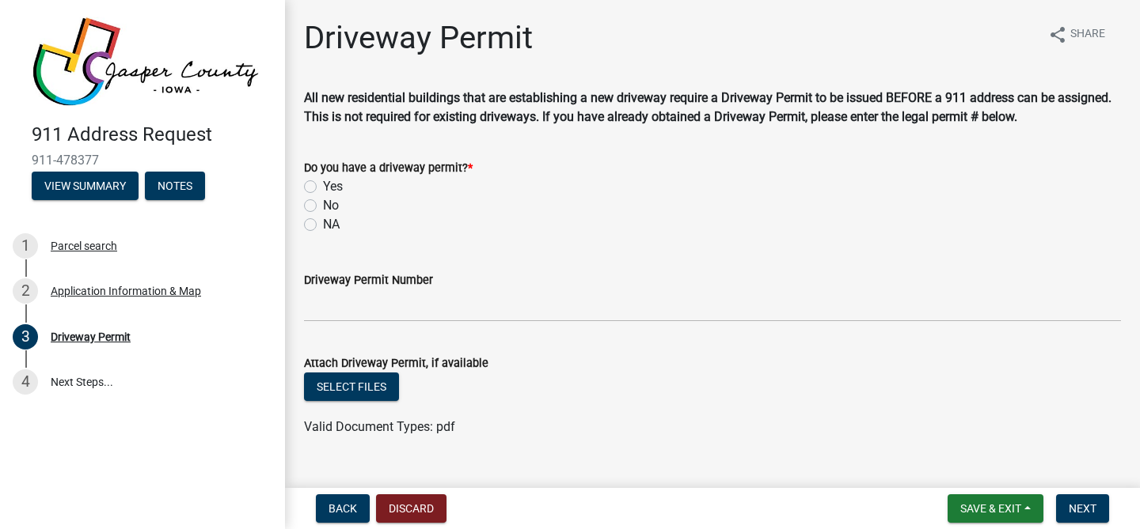
click at [332, 207] on label "No" at bounding box center [331, 205] width 16 height 19
click at [332, 207] on input "No" at bounding box center [328, 201] width 10 height 10
radio input "true"
click at [332, 222] on label "NA" at bounding box center [331, 224] width 17 height 19
click at [332, 222] on input "NA" at bounding box center [328, 220] width 10 height 10
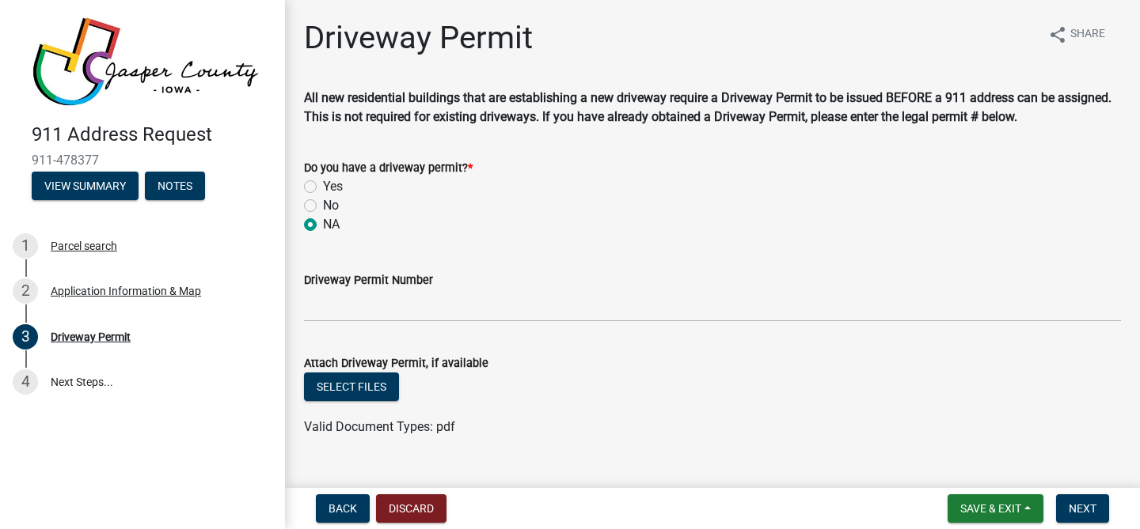
radio input "true"
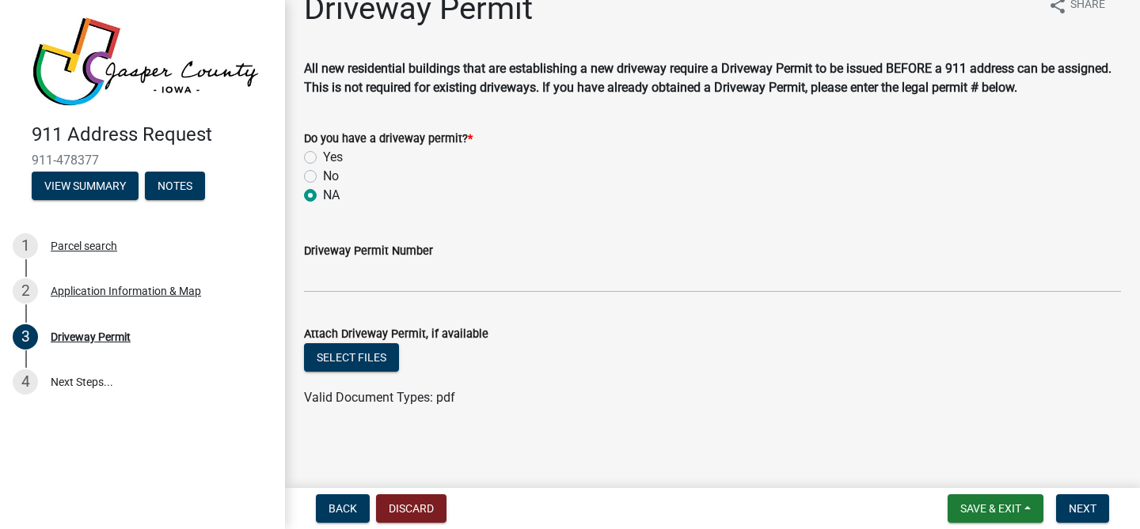
scroll to position [31, 0]
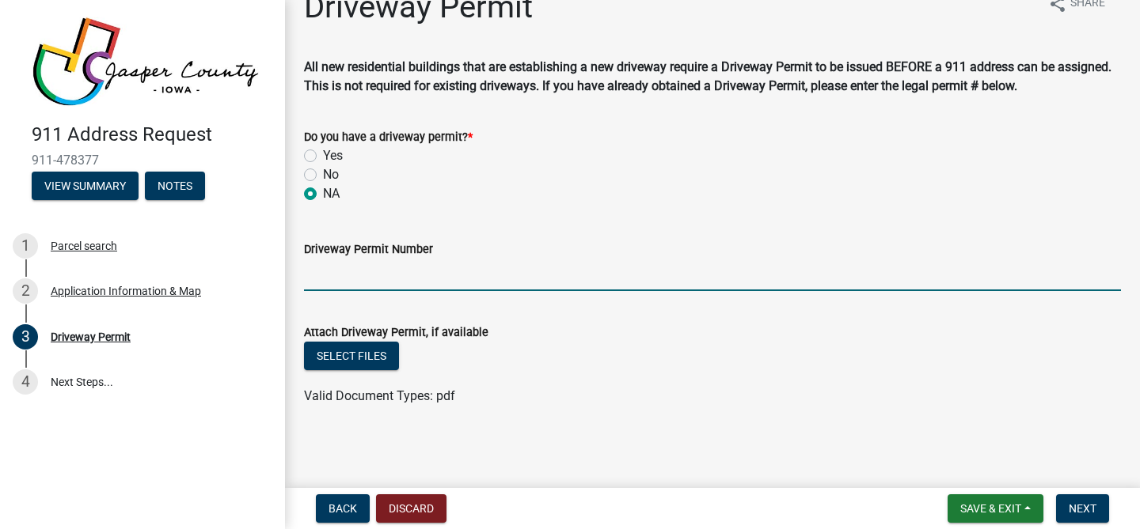
click at [375, 270] on input "Driveway Permit Number" at bounding box center [712, 275] width 817 height 32
click at [1095, 507] on span "Next" at bounding box center [1082, 509] width 28 height 13
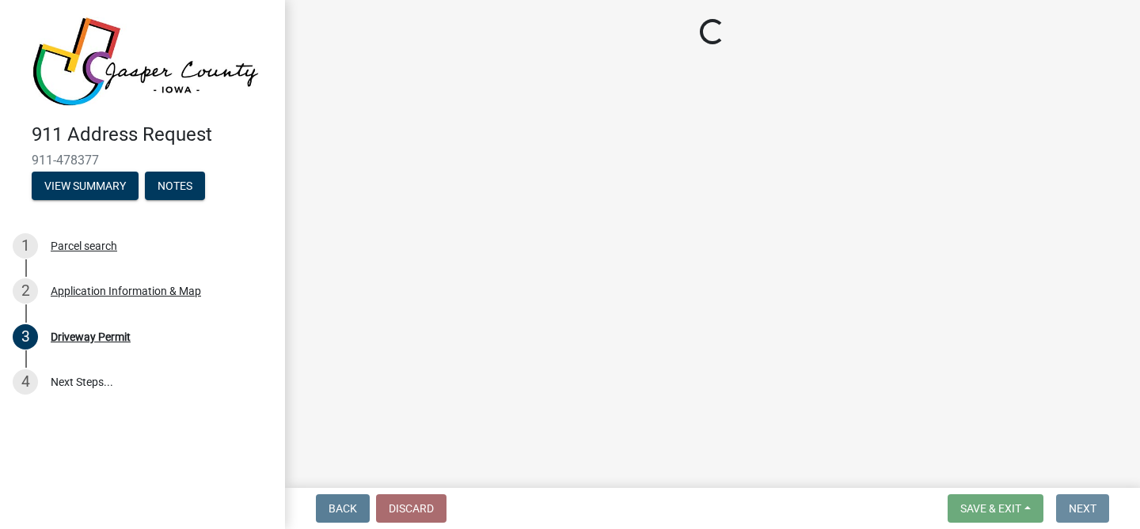
scroll to position [0, 0]
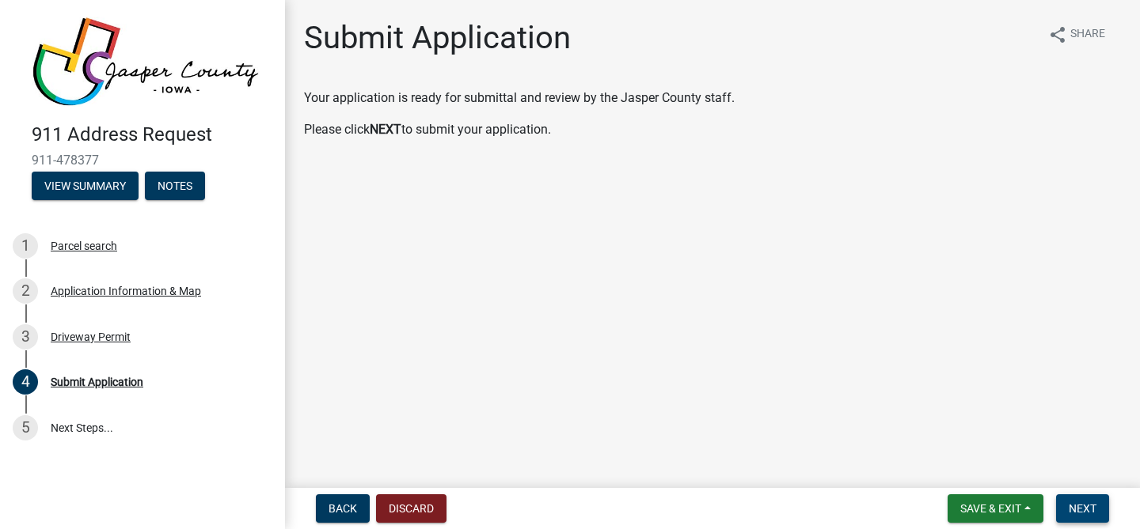
click at [1079, 505] on span "Next" at bounding box center [1082, 509] width 28 height 13
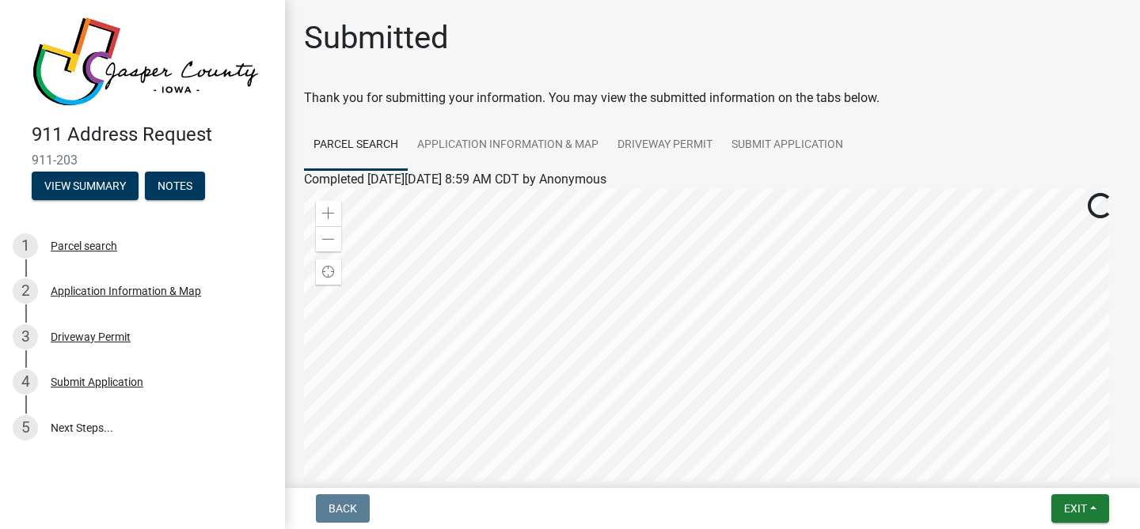
click at [856, 363] on div at bounding box center [712, 387] width 817 height 396
click at [864, 100] on div "Thank you for submitting your information. You may view the submitted informati…" at bounding box center [712, 98] width 817 height 19
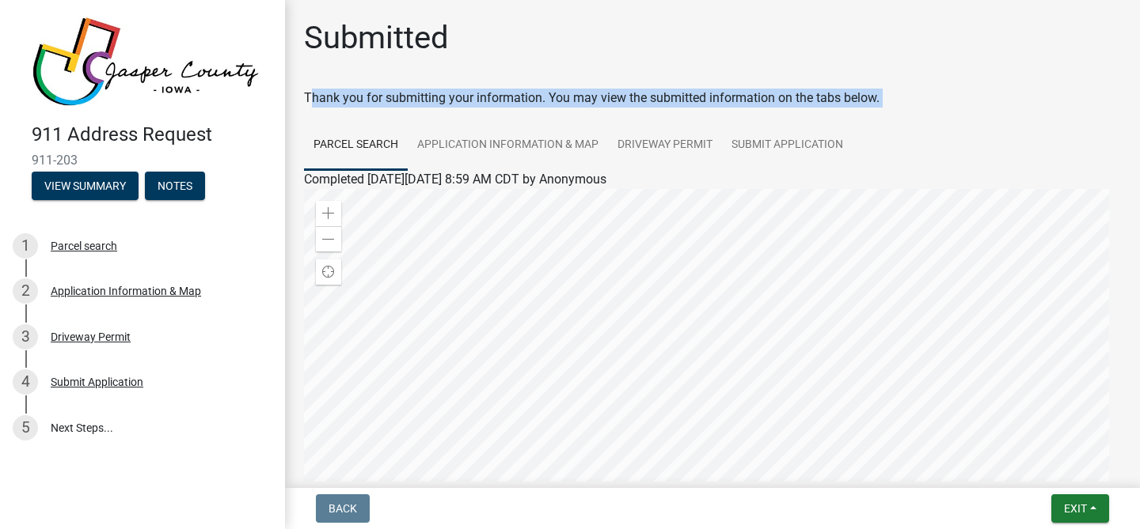
click at [864, 100] on div "Thank you for submitting your information. You may view the submitted informati…" at bounding box center [712, 98] width 817 height 19
click at [835, 97] on div "Thank you for submitting your information. You may view the submitted informati…" at bounding box center [712, 98] width 817 height 19
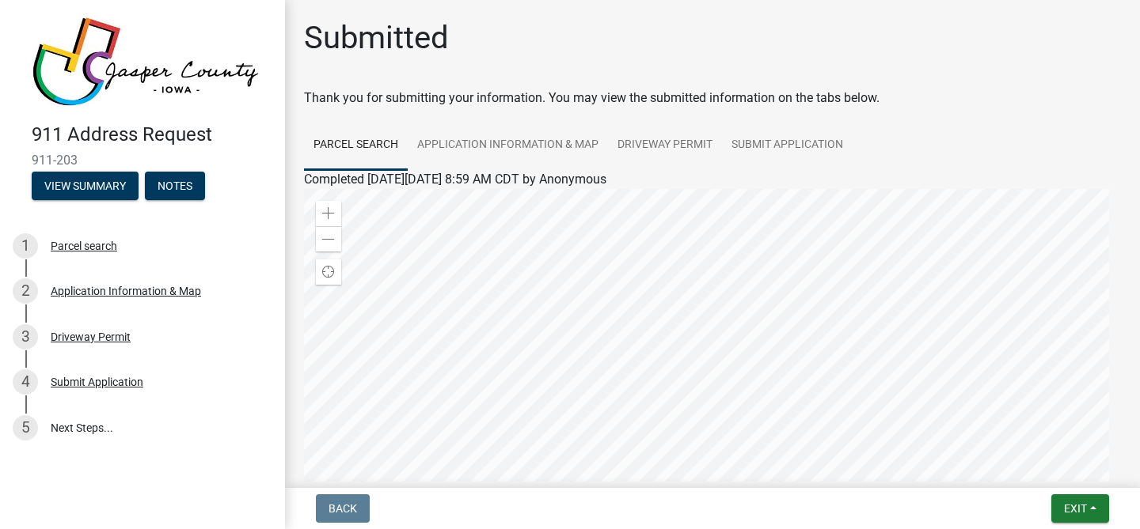
click at [826, 93] on div "Thank you for submitting your information. You may view the submitted informati…" at bounding box center [712, 98] width 817 height 19
click at [845, 97] on div "Thank you for submitting your information. You may view the submitted informati…" at bounding box center [712, 98] width 817 height 19
click at [826, 101] on div "Thank you for submitting your information. You may view the submitted informati…" at bounding box center [712, 98] width 817 height 19
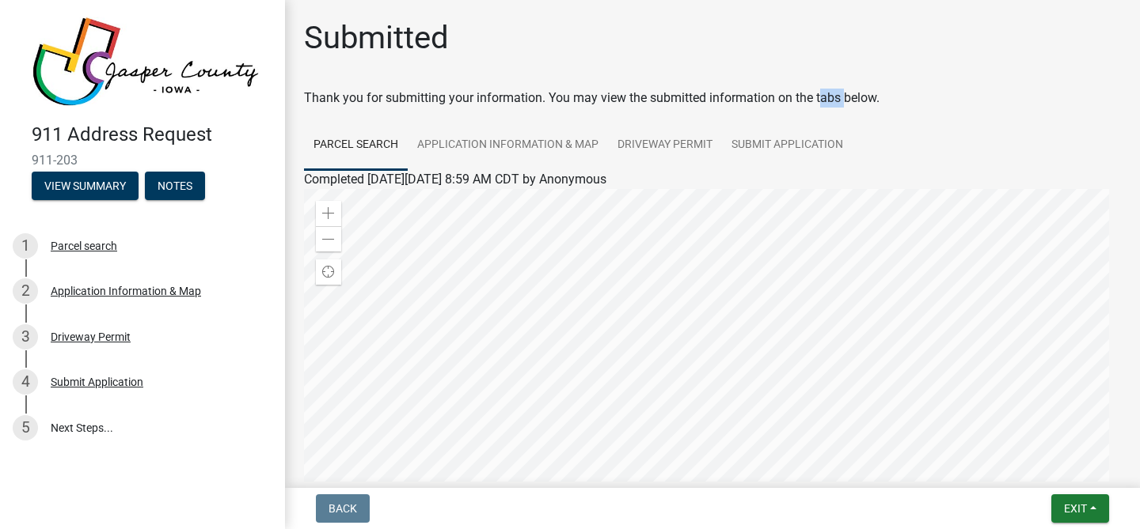
click at [826, 101] on div "Thank you for submitting your information. You may view the submitted informati…" at bounding box center [712, 98] width 817 height 19
click at [802, 101] on div "Thank you for submitting your information. You may view the submitted informati…" at bounding box center [712, 98] width 817 height 19
